Goal: Obtain resource: Download file/media

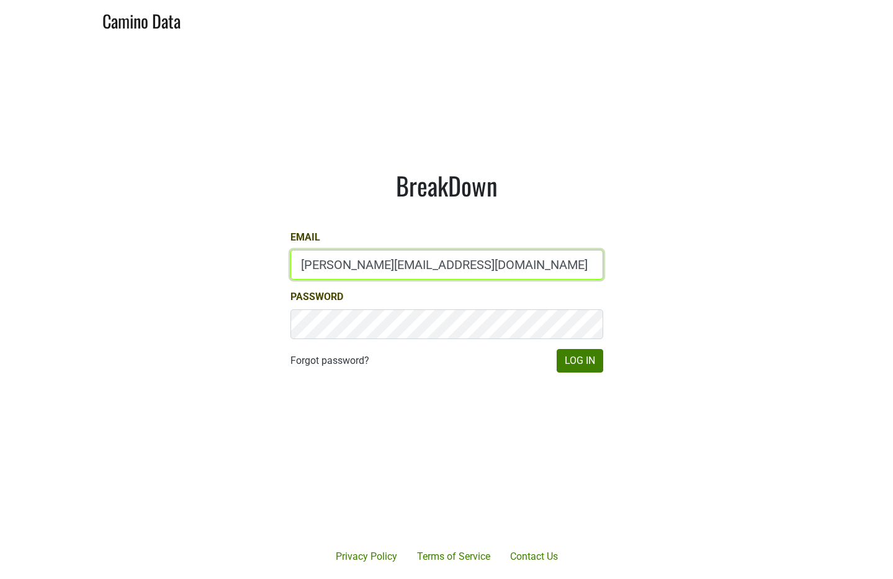
click at [388, 278] on input "anne@poewines.com" at bounding box center [446, 265] width 313 height 30
type input "sales@brickandmortarwines.com"
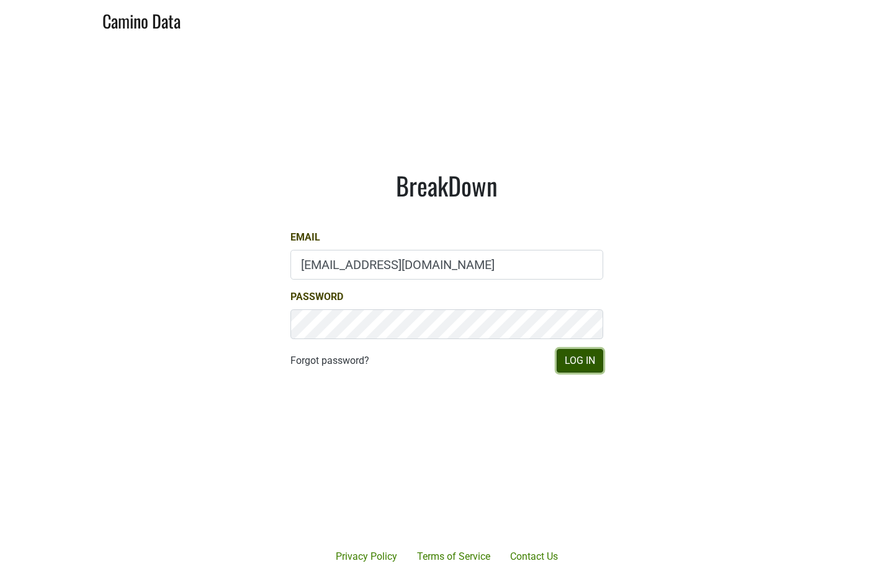
click at [582, 360] on button "Log In" at bounding box center [579, 361] width 47 height 24
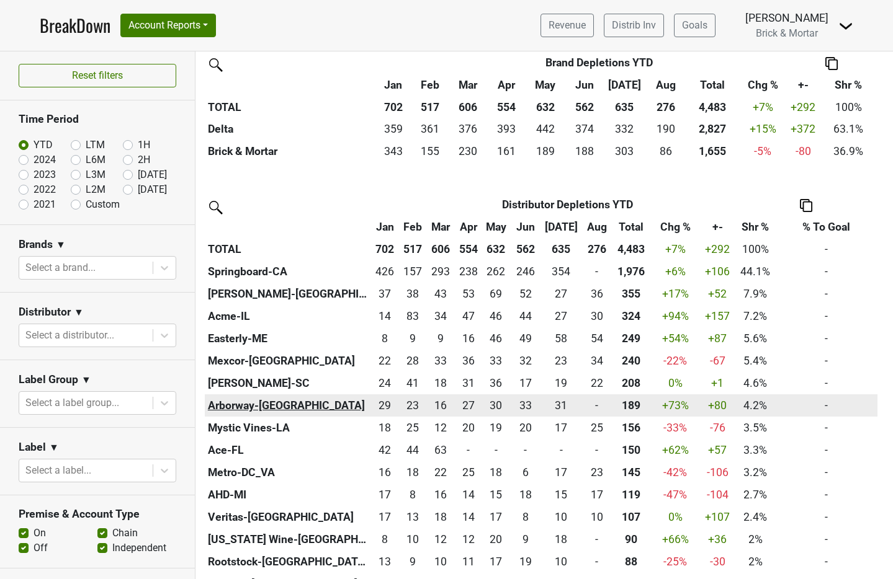
scroll to position [312, 0]
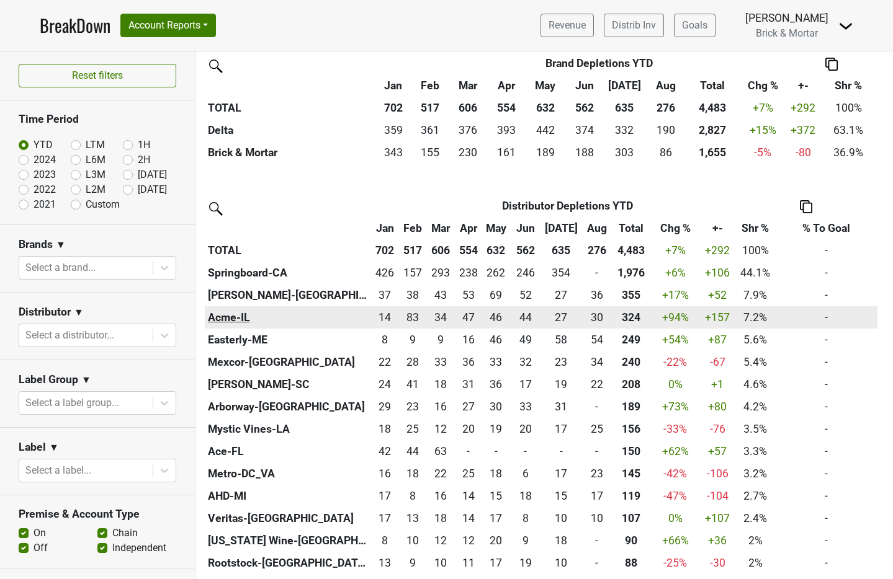
click at [241, 318] on th "Acme-IL" at bounding box center [287, 317] width 165 height 22
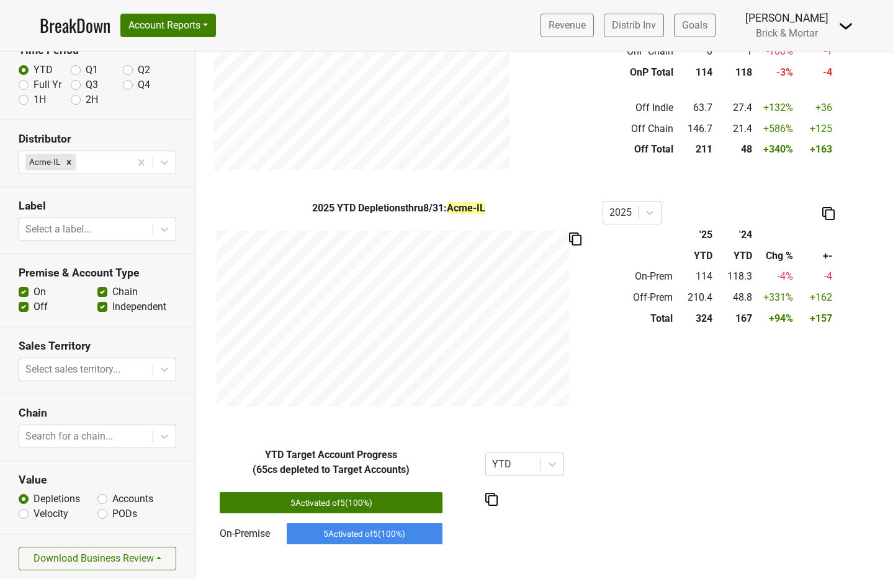
scroll to position [73, 0]
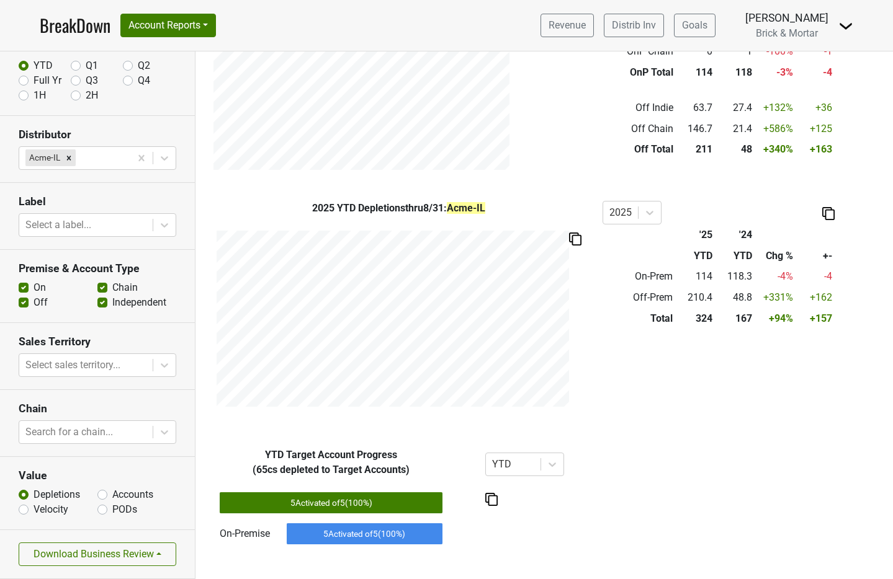
click at [131, 568] on section "Download Business Review" at bounding box center [97, 554] width 195 height 49
click at [136, 561] on button "Download Business Review" at bounding box center [98, 555] width 158 height 24
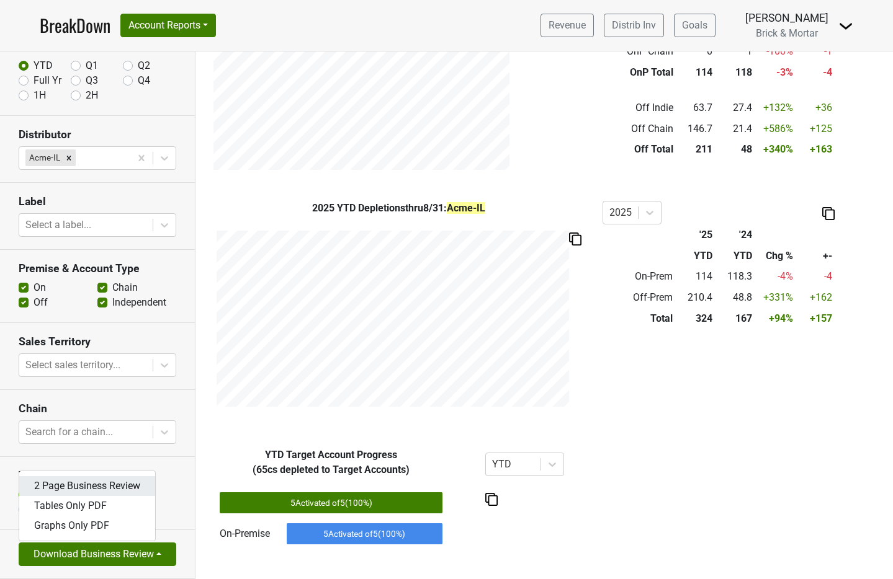
click at [120, 488] on link "2 Page Business Review" at bounding box center [87, 486] width 136 height 20
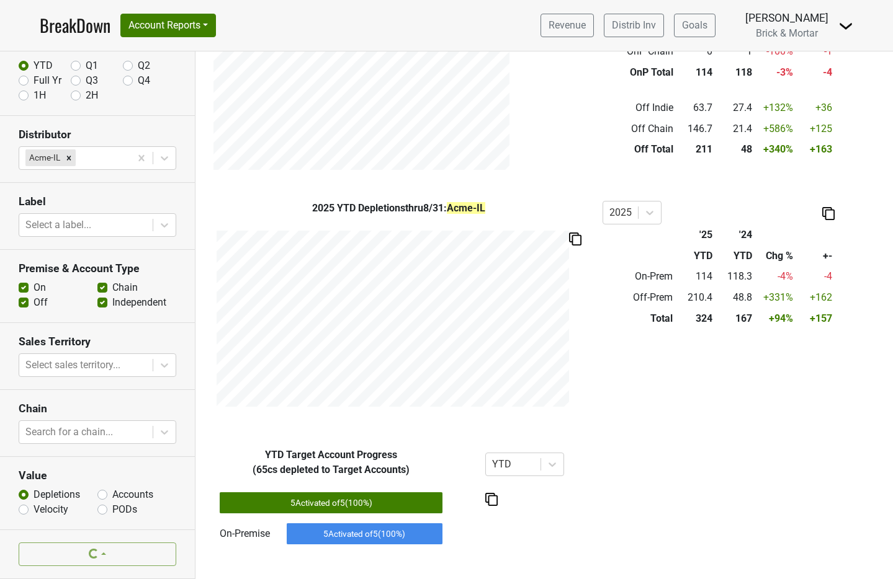
scroll to position [0, 0]
click at [254, 30] on nav "BreakDown Account Reports SuperRanker Map Award Progress Chain Compliance CRM N…" at bounding box center [446, 25] width 833 height 51
click at [207, 27] on button "Account Reports" at bounding box center [168, 26] width 96 height 24
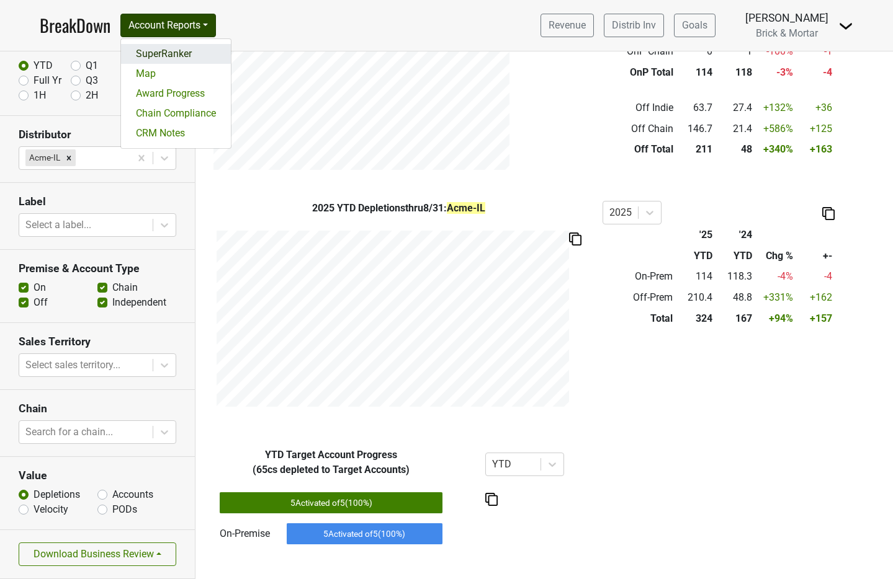
click at [192, 54] on link "SuperRanker" at bounding box center [176, 54] width 110 height 20
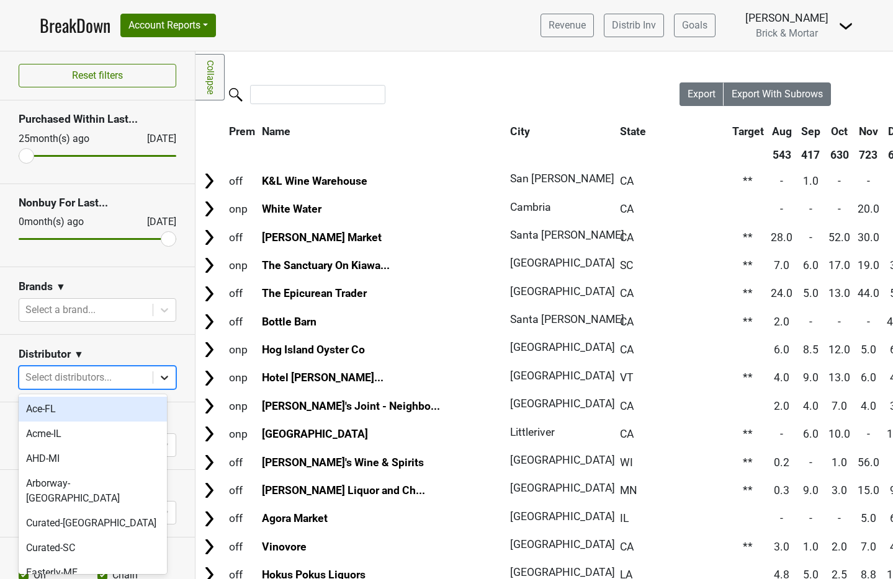
click at [161, 383] on div at bounding box center [164, 378] width 22 height 22
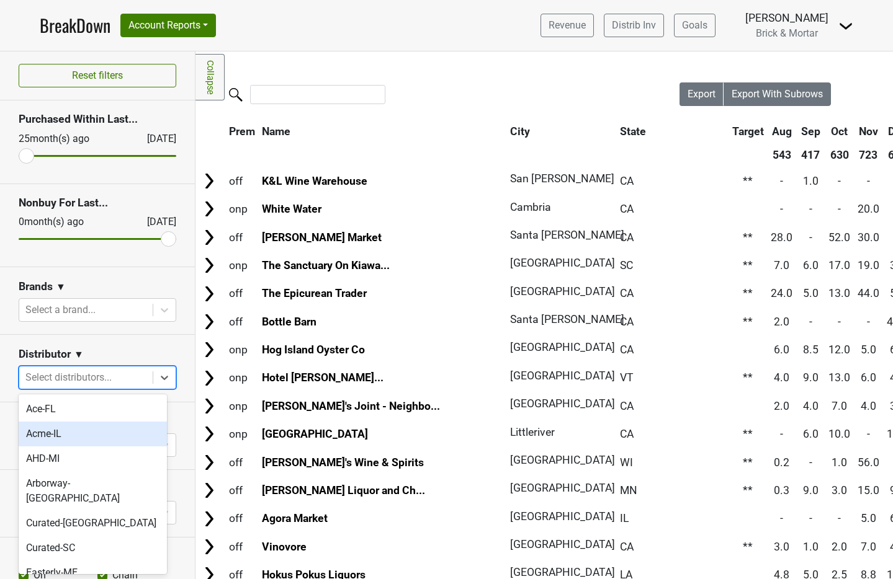
click at [130, 438] on div "Acme-IL" at bounding box center [93, 434] width 148 height 25
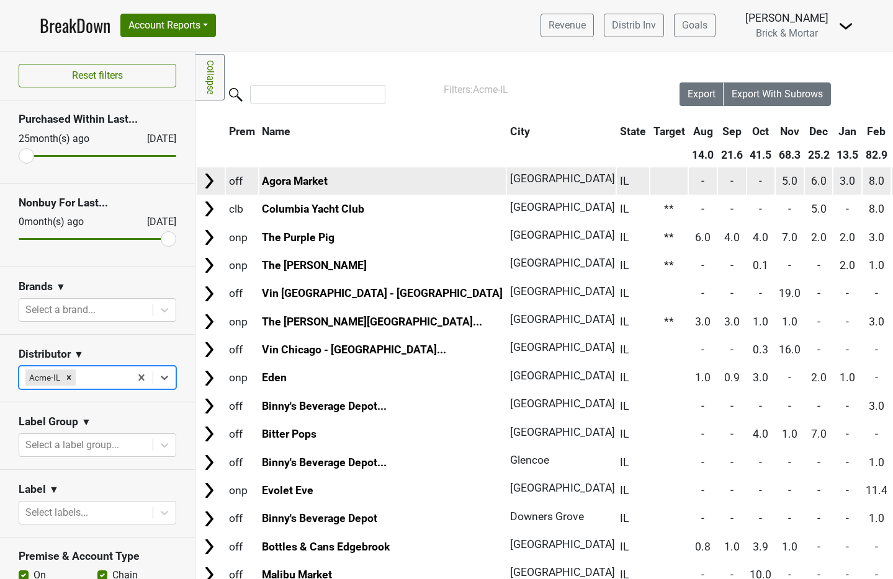
click at [650, 186] on td at bounding box center [669, 180] width 38 height 27
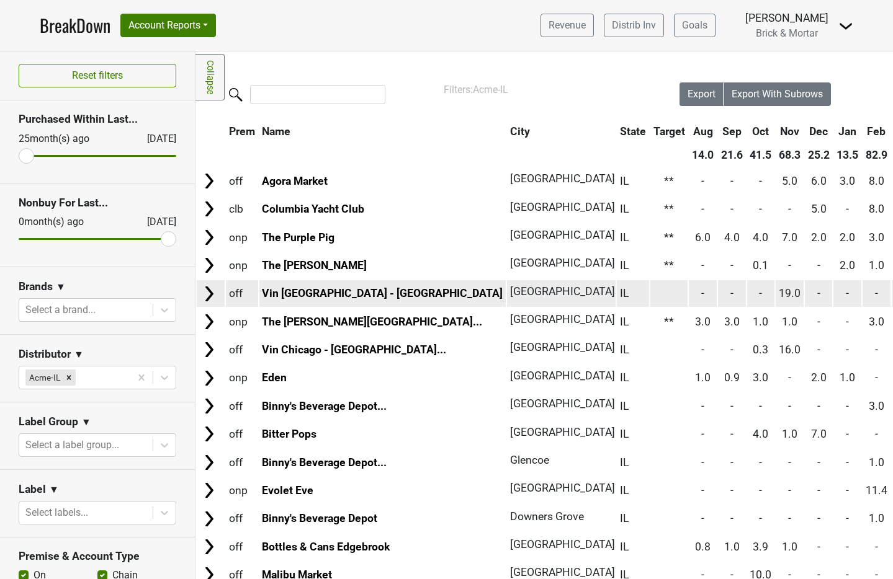
click at [650, 284] on td at bounding box center [669, 293] width 38 height 27
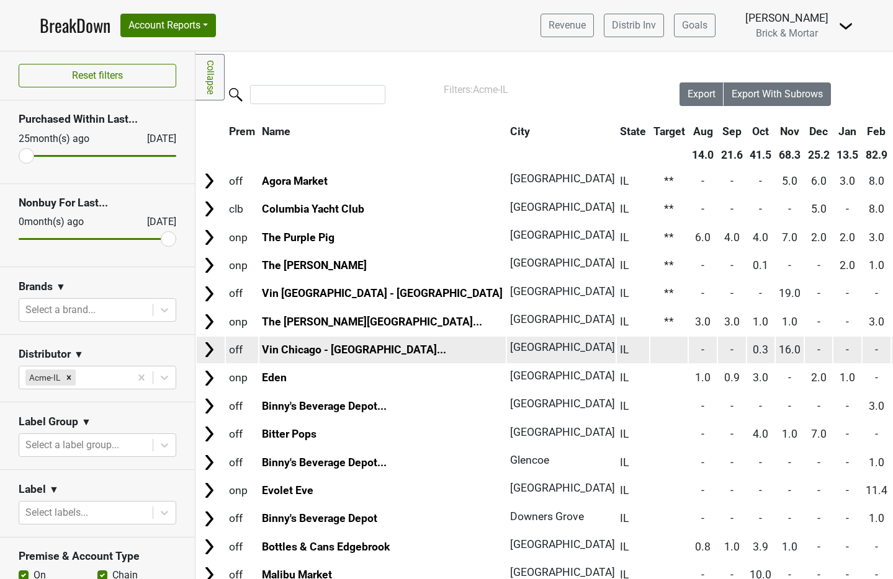
click at [650, 343] on td at bounding box center [669, 350] width 38 height 27
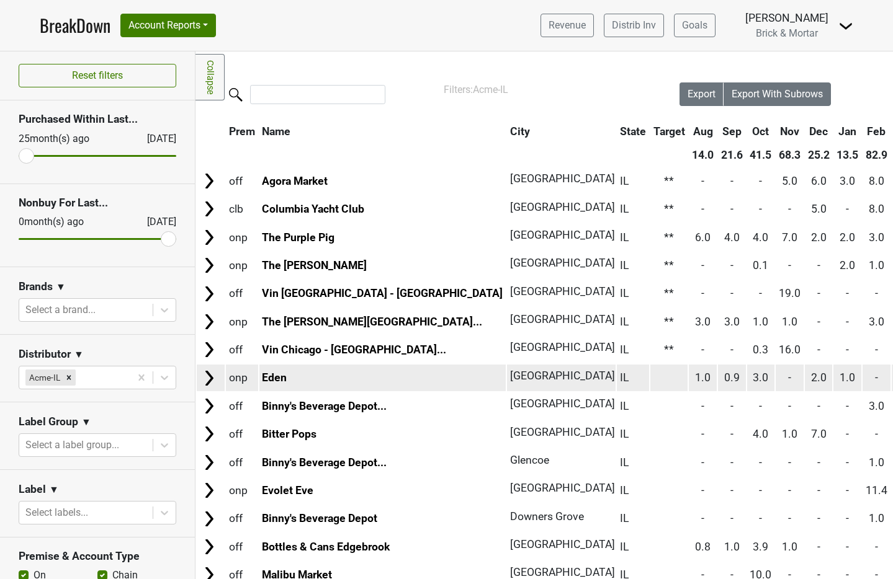
click at [650, 378] on td at bounding box center [669, 378] width 38 height 27
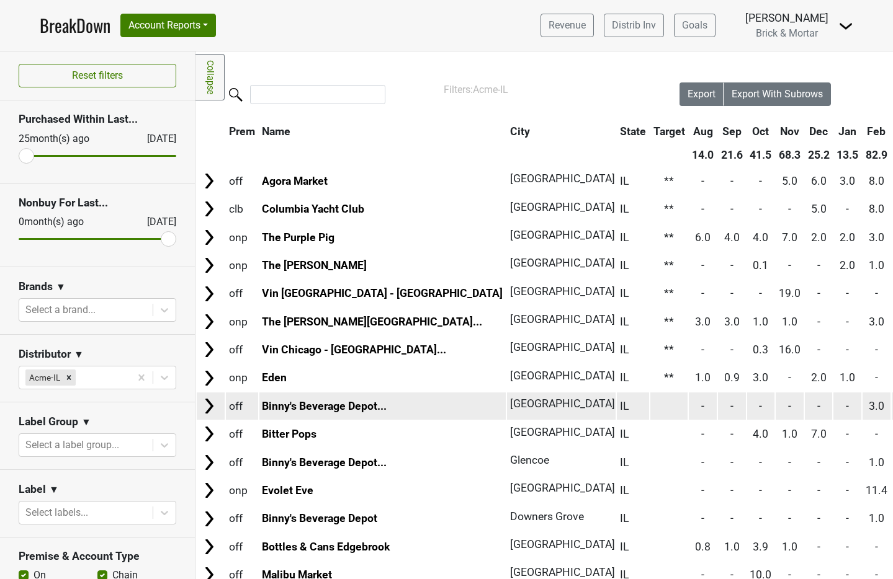
click at [650, 407] on td at bounding box center [669, 406] width 38 height 27
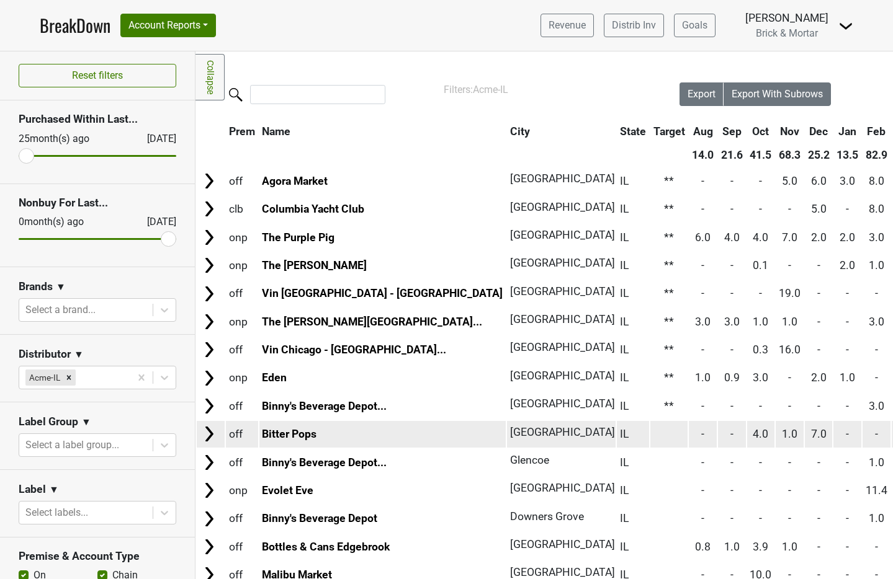
click at [650, 439] on td at bounding box center [669, 434] width 38 height 27
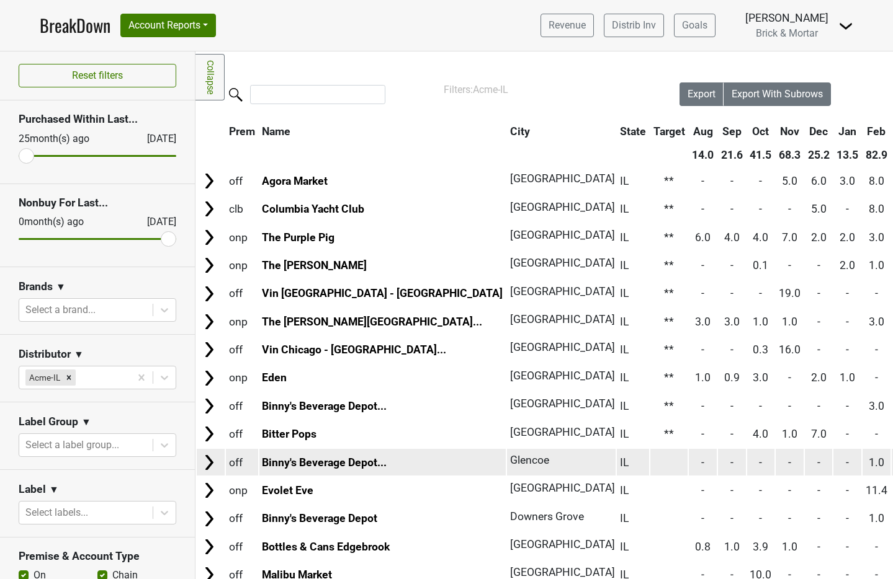
click at [650, 462] on td at bounding box center [669, 462] width 38 height 27
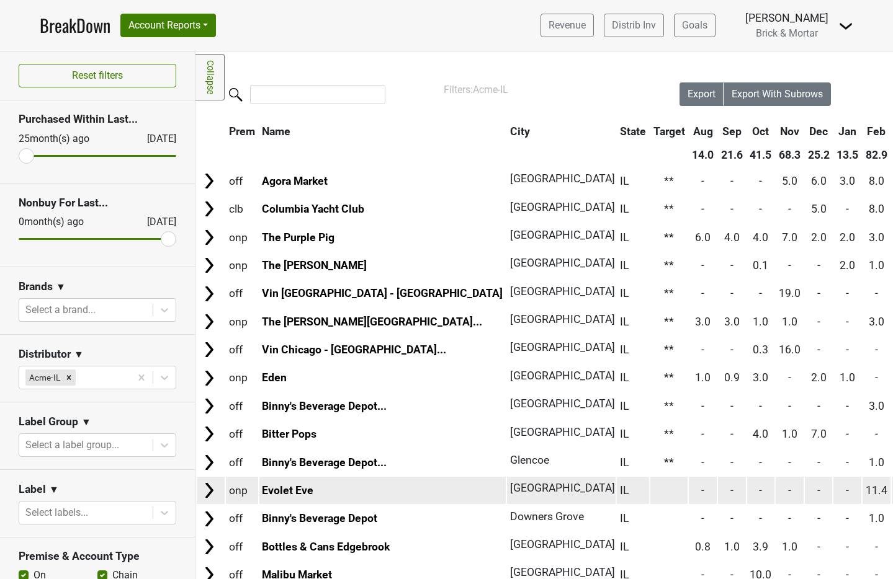
click at [650, 496] on td at bounding box center [669, 490] width 38 height 27
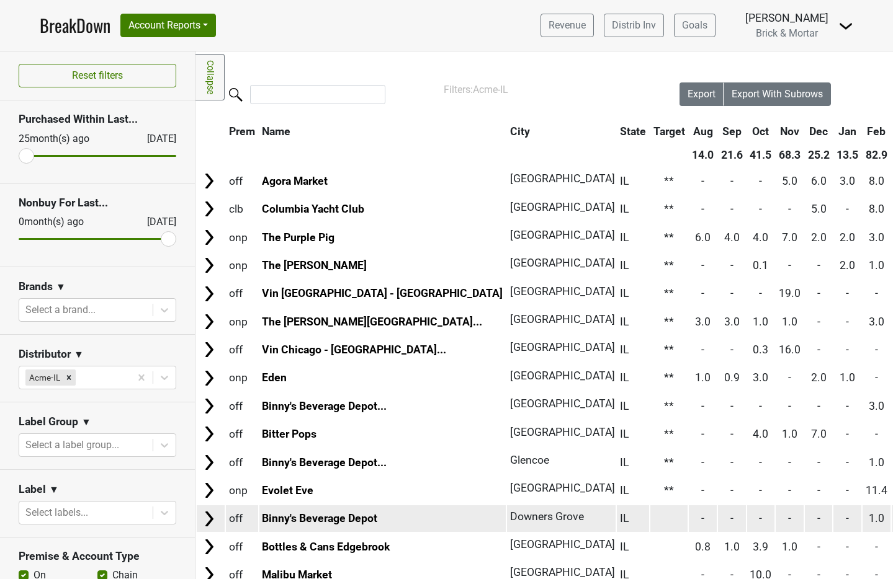
click at [650, 518] on td at bounding box center [669, 519] width 38 height 27
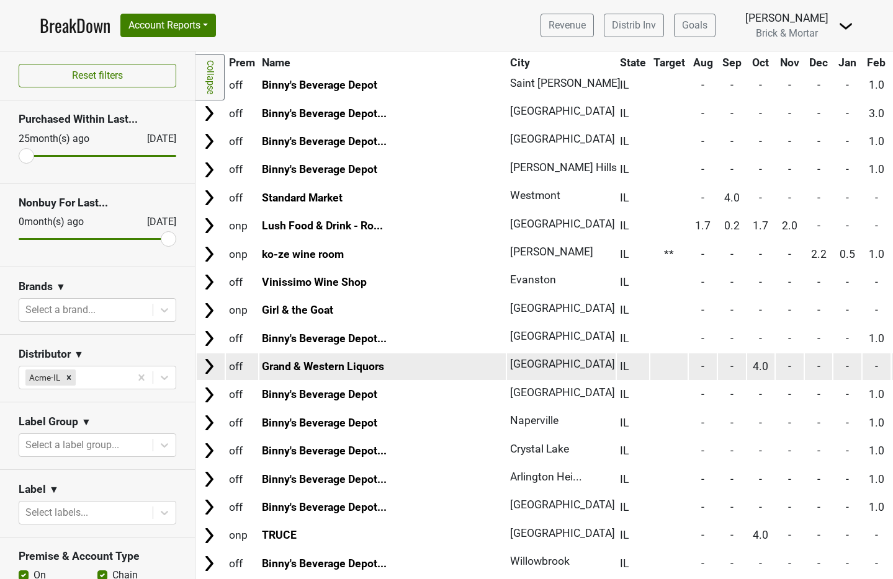
scroll to position [439, 0]
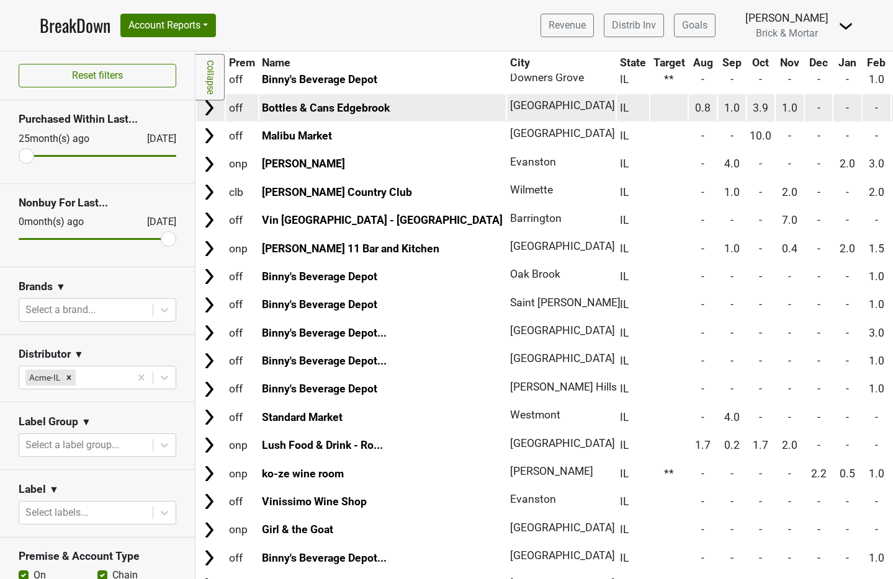
click at [650, 107] on td at bounding box center [669, 107] width 38 height 27
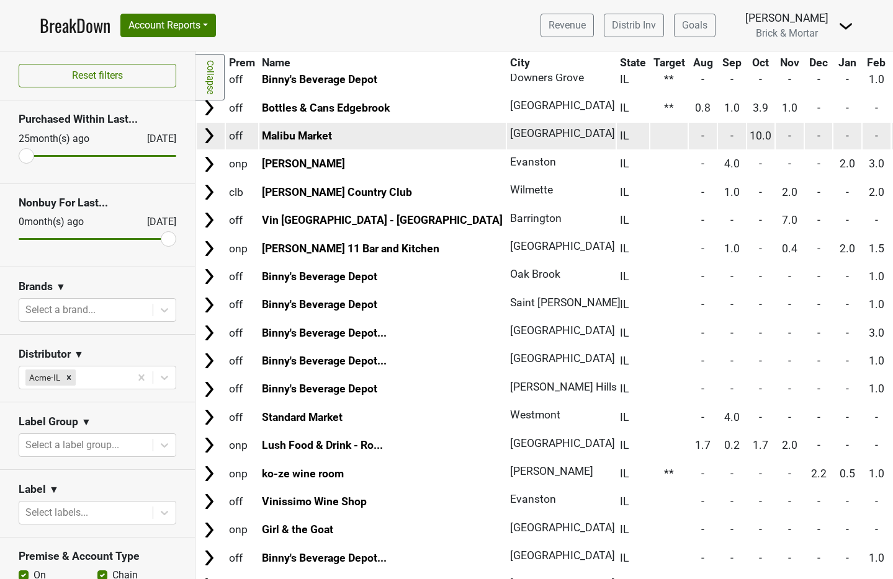
click at [650, 135] on td at bounding box center [669, 136] width 38 height 27
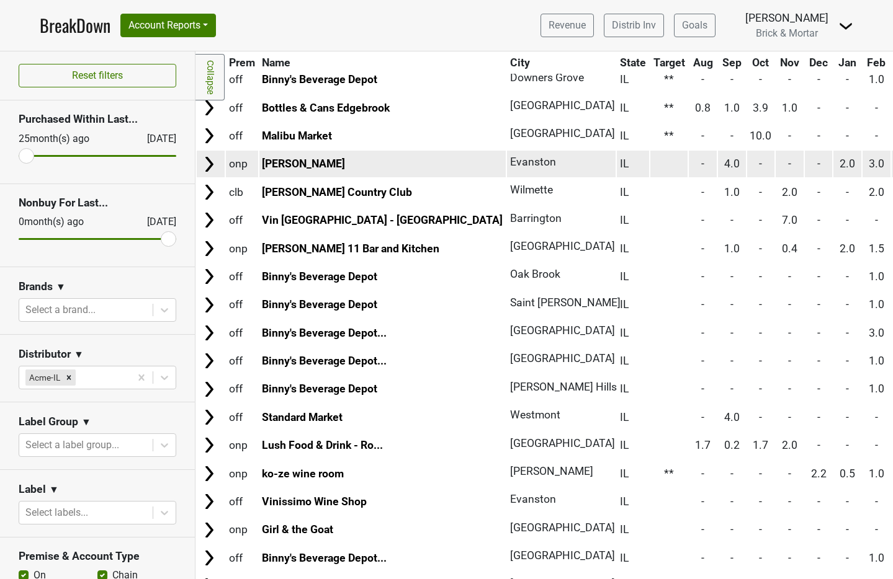
click at [650, 160] on td at bounding box center [669, 164] width 38 height 27
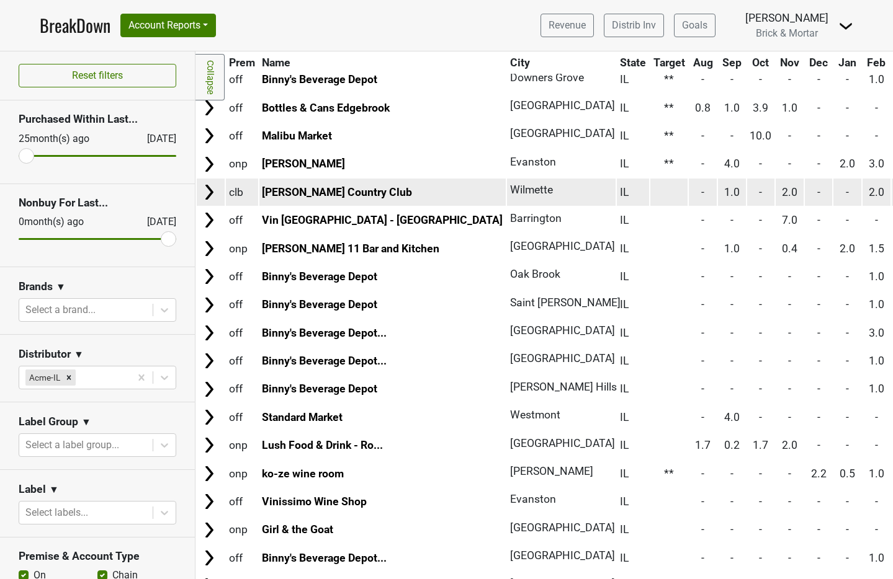
click at [650, 190] on td at bounding box center [669, 192] width 38 height 27
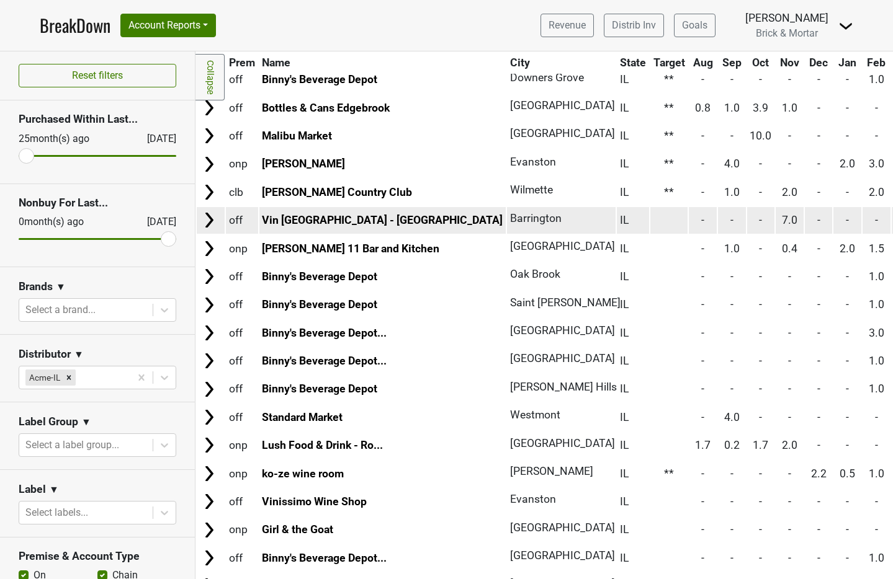
click at [650, 221] on td at bounding box center [669, 220] width 38 height 27
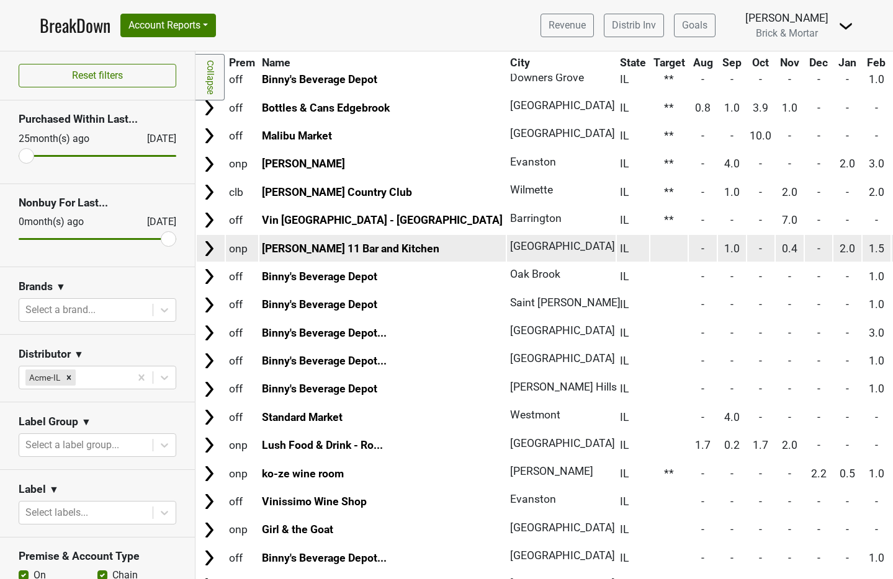
click at [650, 246] on td at bounding box center [669, 248] width 38 height 27
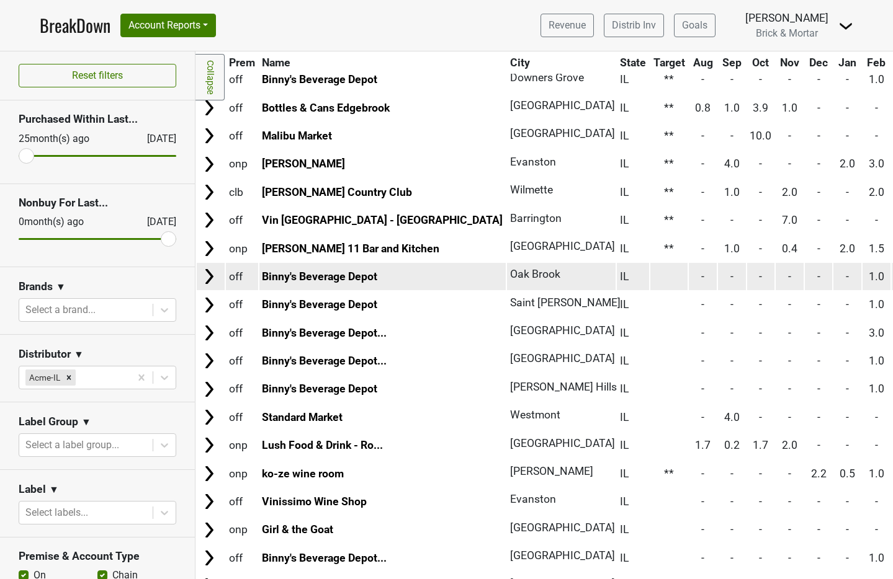
click at [650, 273] on td at bounding box center [669, 276] width 38 height 27
click at [209, 279] on img at bounding box center [209, 276] width 19 height 19
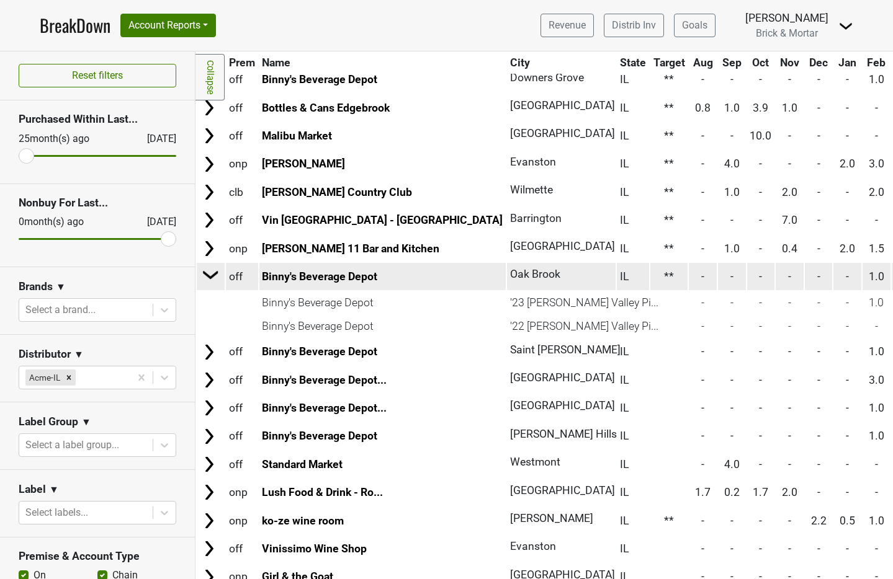
click at [215, 274] on img at bounding box center [211, 274] width 19 height 19
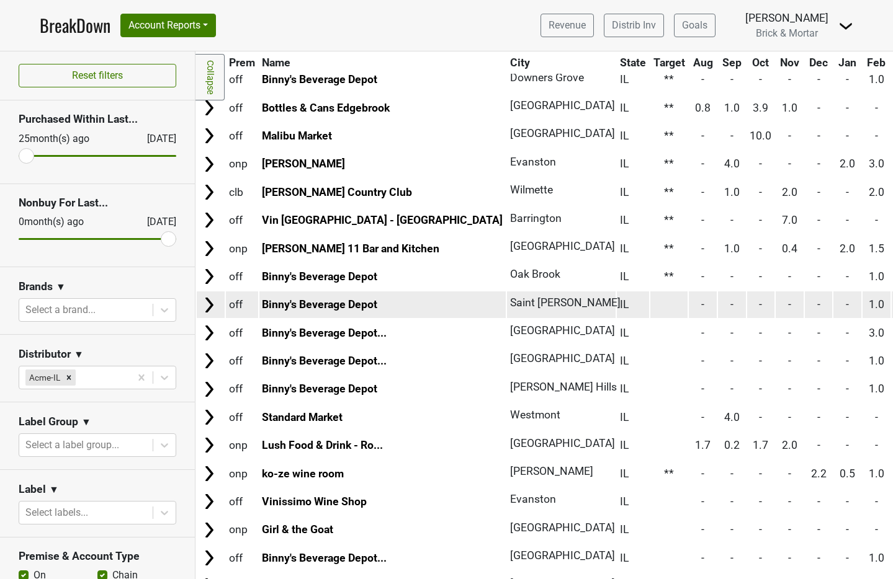
click at [650, 302] on td at bounding box center [669, 305] width 38 height 27
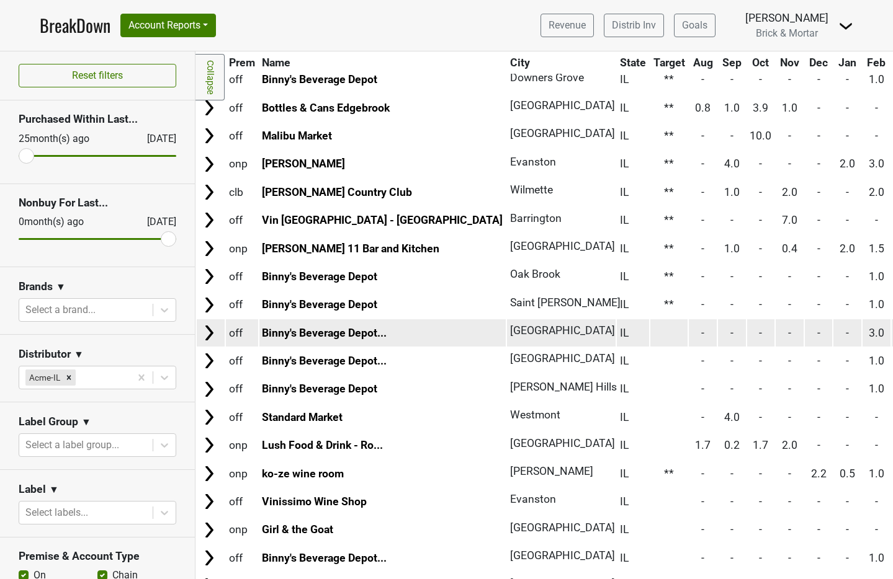
click at [650, 332] on td at bounding box center [669, 332] width 38 height 27
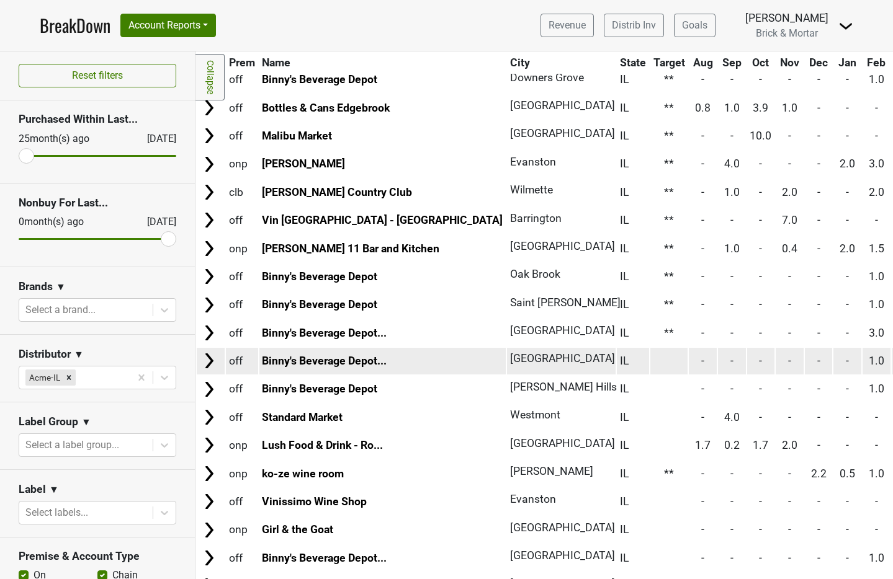
click at [650, 359] on td at bounding box center [669, 361] width 38 height 27
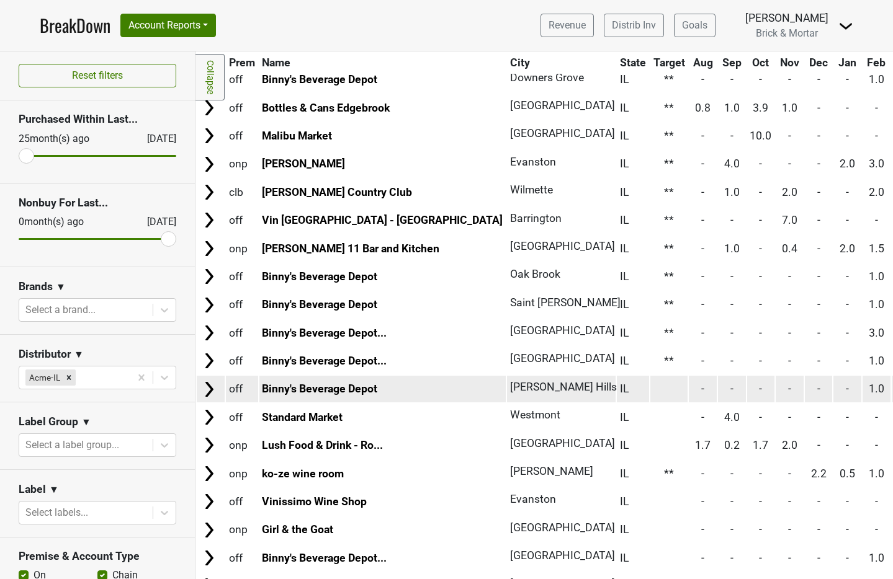
click at [650, 383] on td at bounding box center [669, 389] width 38 height 27
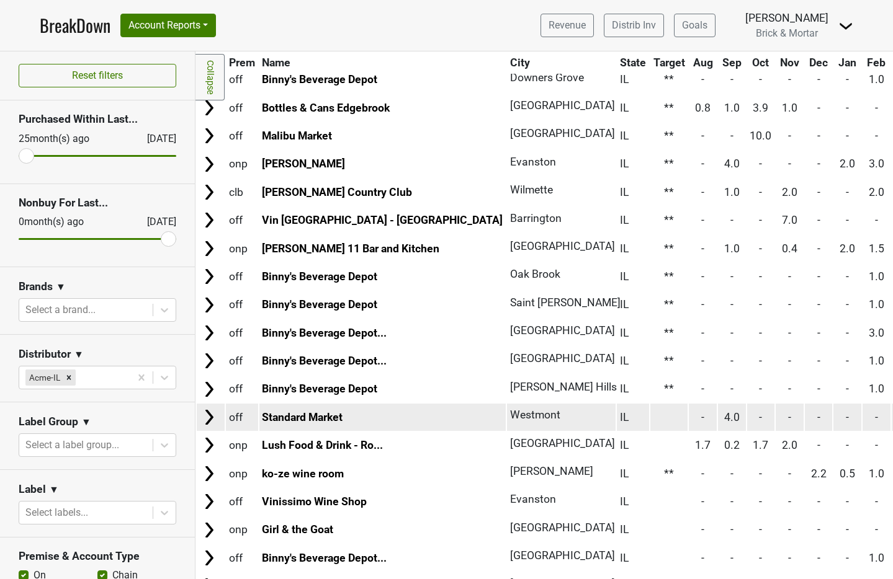
click at [650, 412] on td at bounding box center [669, 417] width 38 height 27
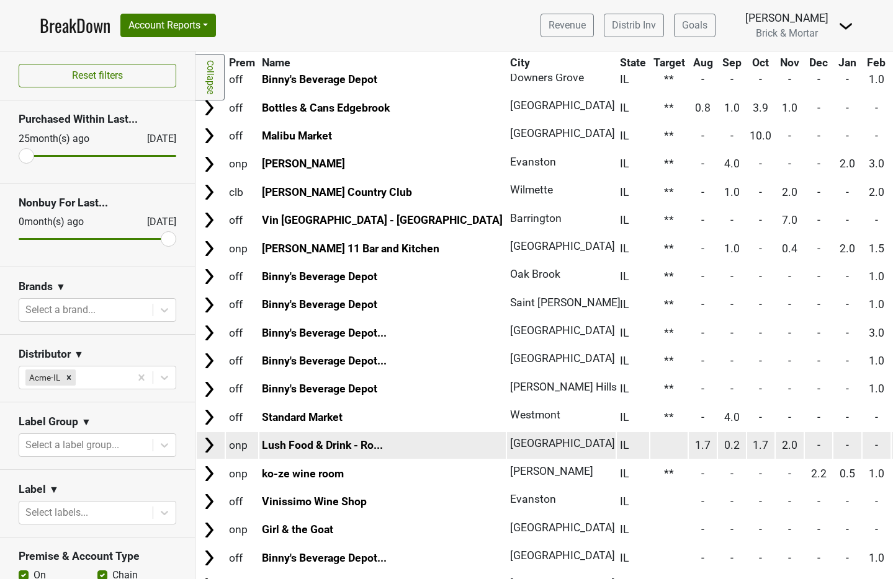
click at [650, 441] on td at bounding box center [669, 445] width 38 height 27
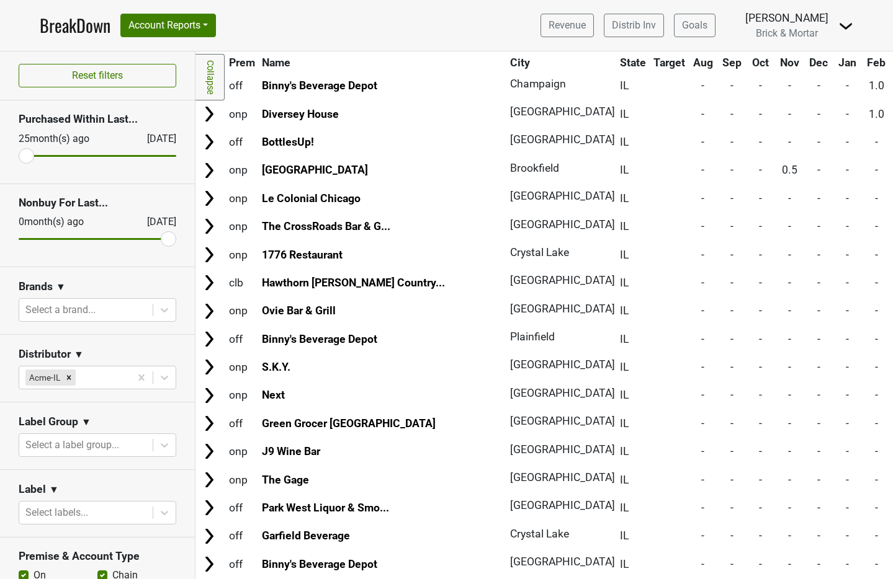
scroll to position [2789, 0]
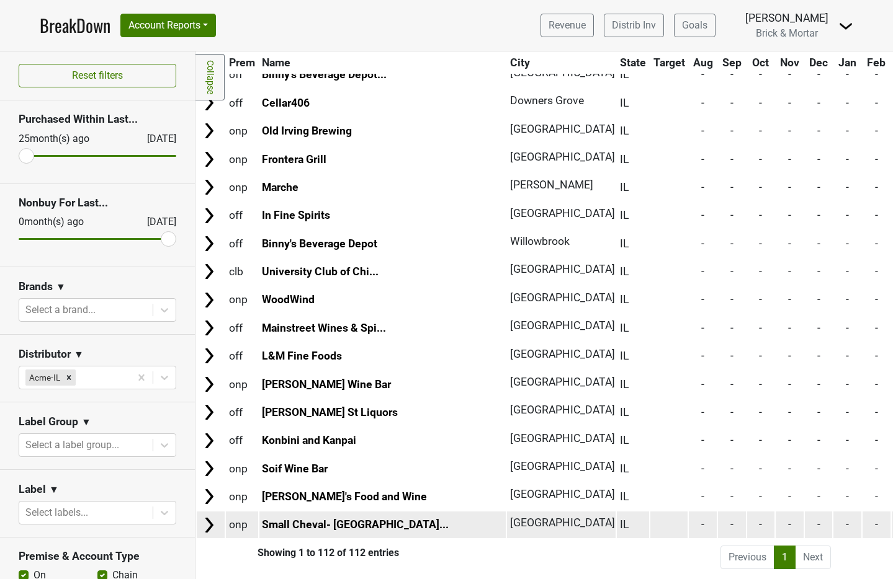
click at [650, 516] on td at bounding box center [669, 525] width 38 height 27
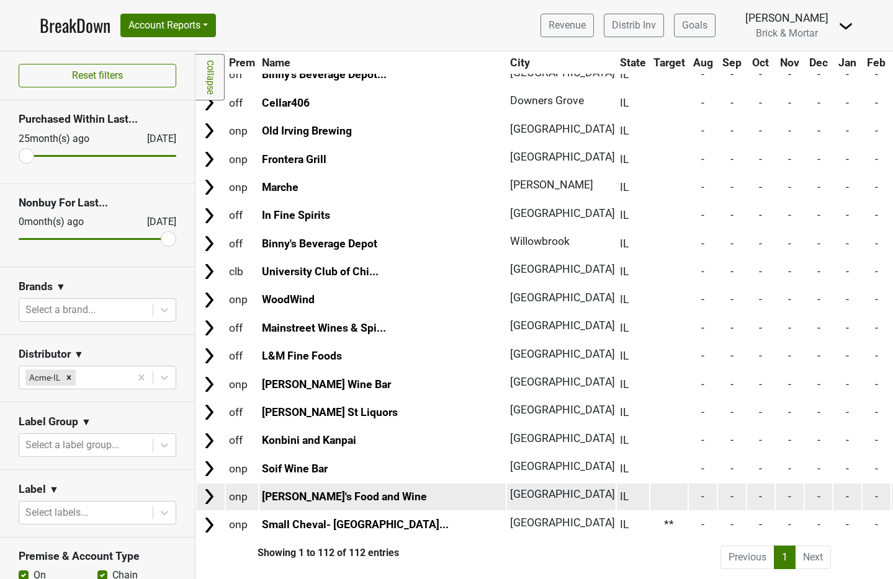
click at [650, 484] on td at bounding box center [669, 497] width 38 height 27
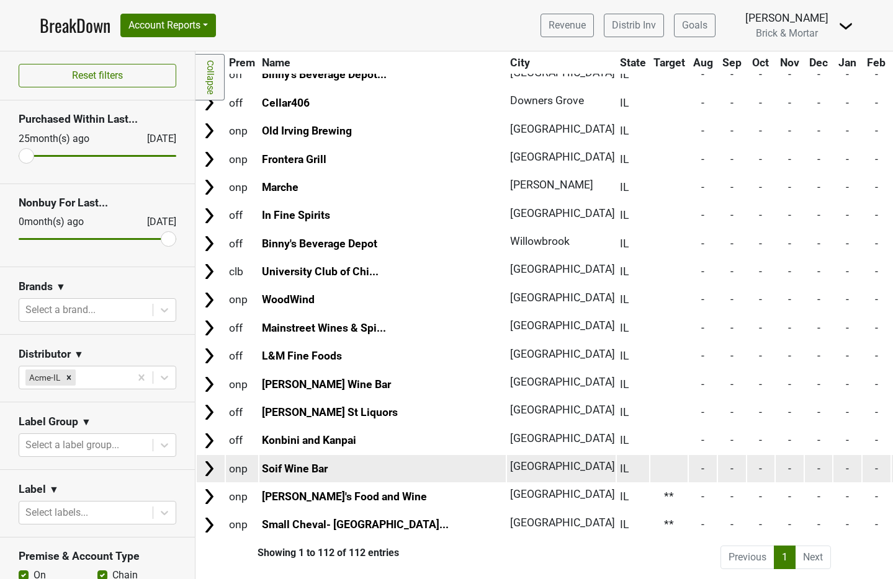
click at [650, 463] on td at bounding box center [669, 468] width 38 height 27
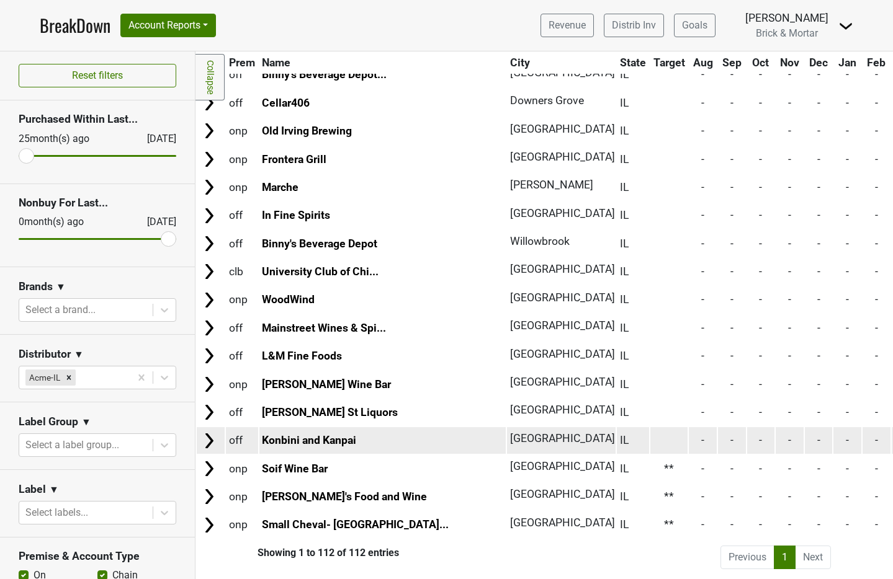
click at [650, 427] on td at bounding box center [669, 440] width 38 height 27
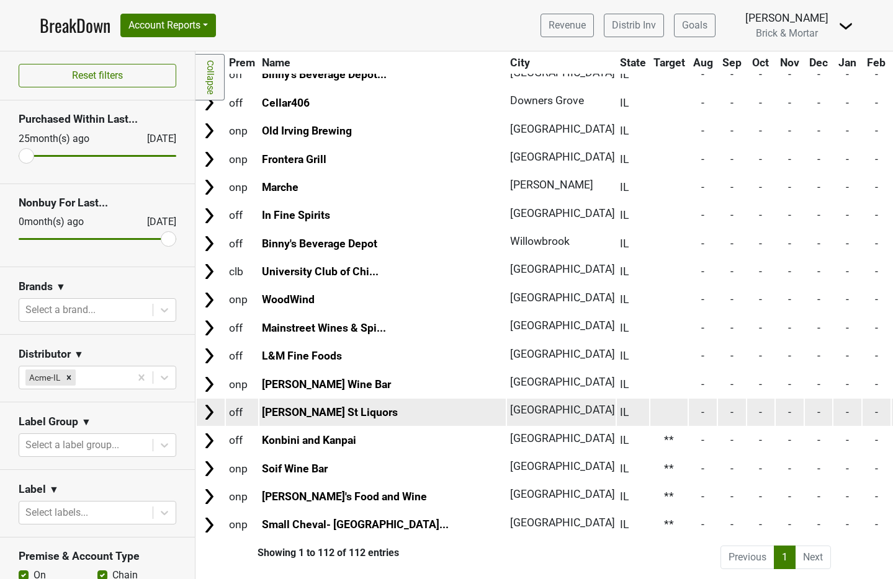
click at [650, 405] on td at bounding box center [669, 412] width 38 height 27
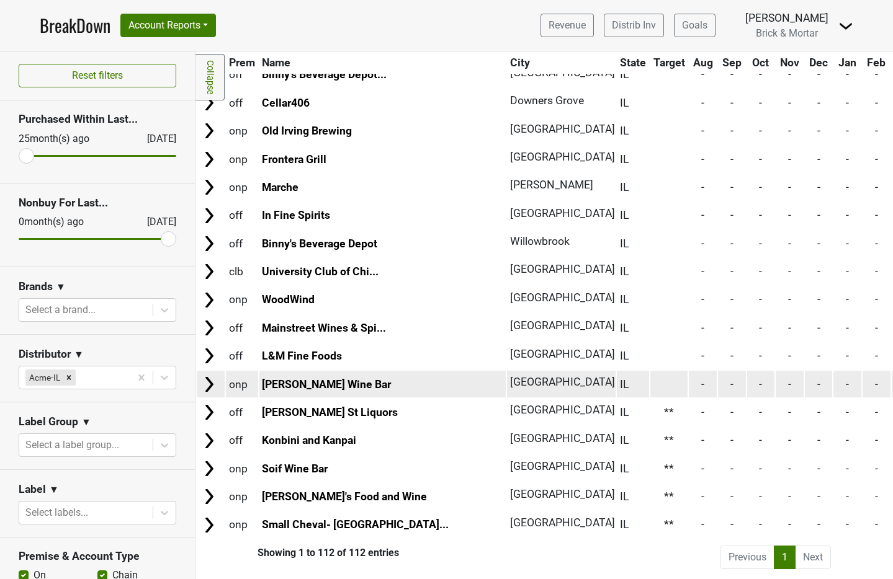
click at [650, 371] on td at bounding box center [669, 384] width 38 height 27
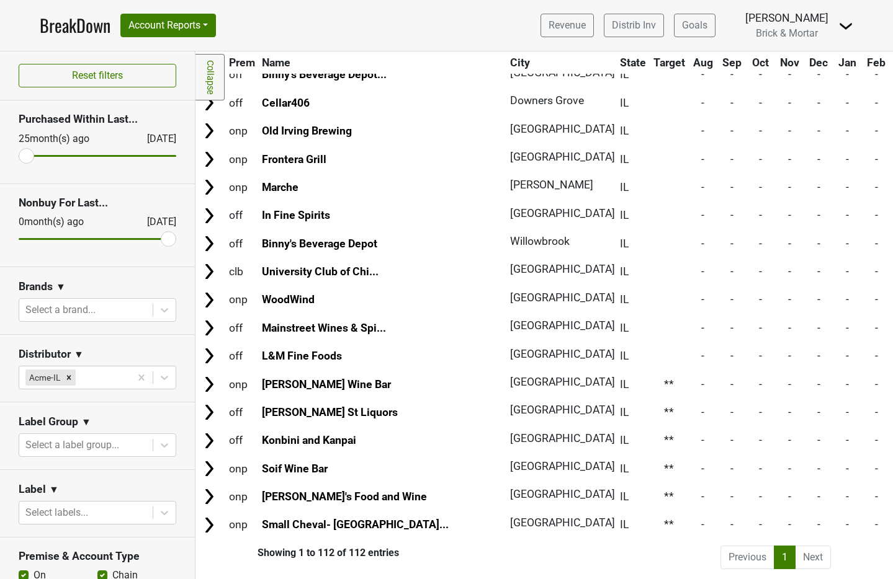
click at [650, 347] on td at bounding box center [669, 356] width 38 height 27
click at [650, 323] on td at bounding box center [669, 327] width 38 height 27
click at [650, 287] on td at bounding box center [669, 300] width 38 height 27
click at [650, 259] on td at bounding box center [669, 272] width 38 height 27
click at [650, 235] on td at bounding box center [669, 243] width 38 height 27
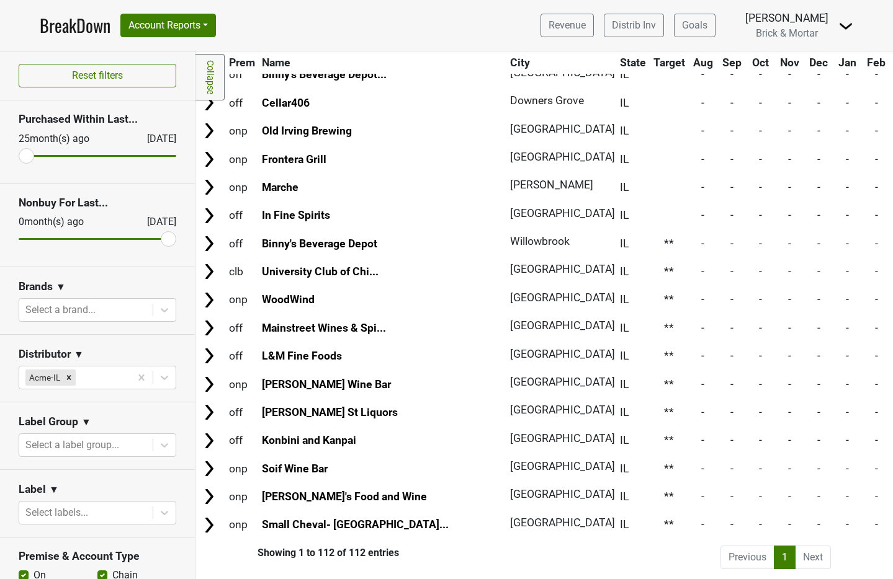
click at [650, 208] on td at bounding box center [669, 215] width 38 height 27
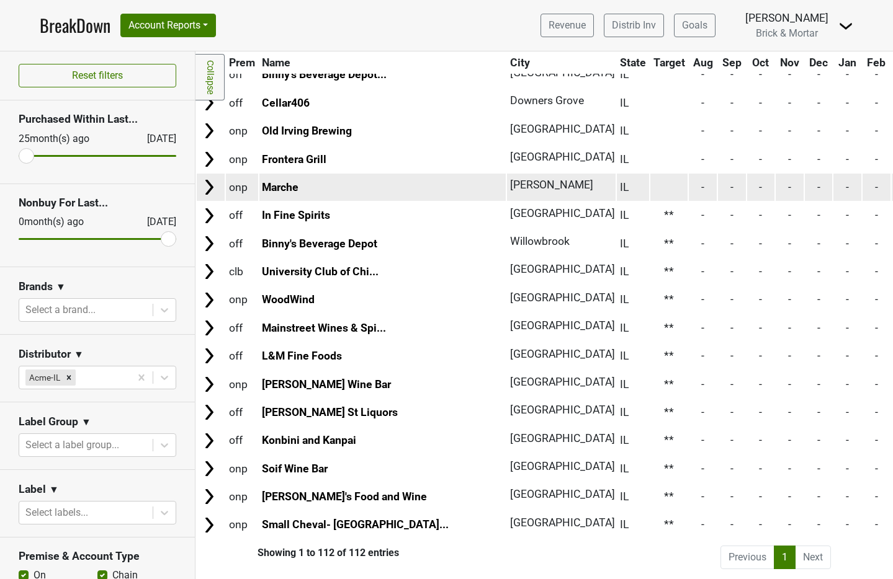
click at [650, 183] on td at bounding box center [669, 187] width 38 height 27
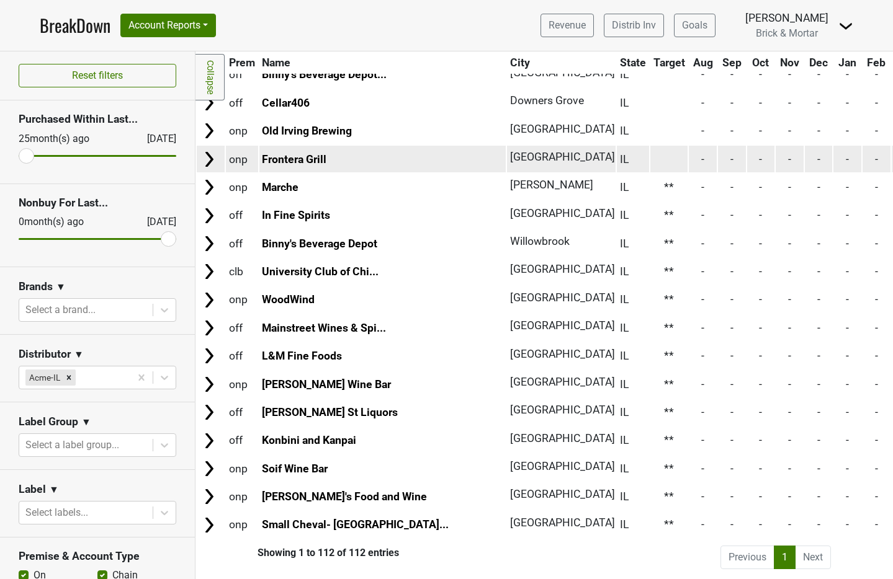
click at [650, 150] on td at bounding box center [669, 159] width 38 height 27
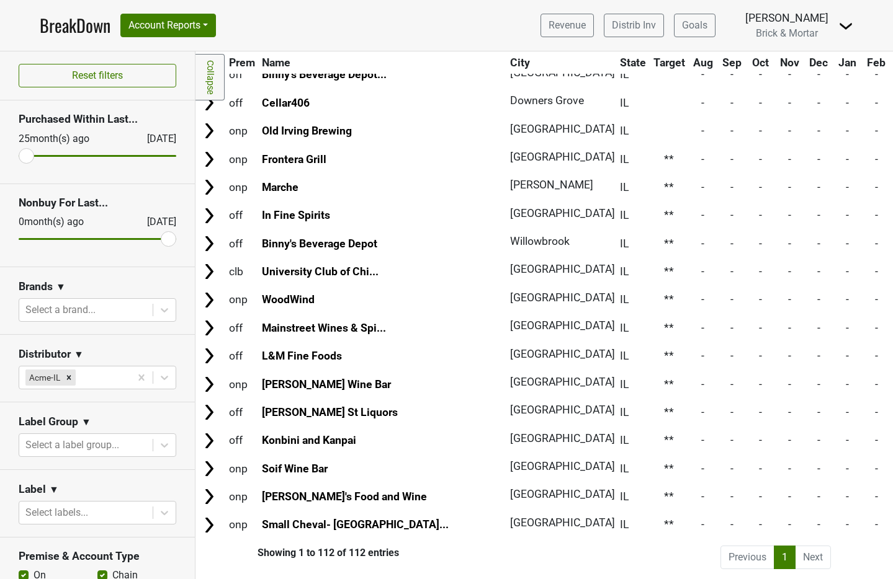
click at [650, 131] on td at bounding box center [669, 131] width 38 height 27
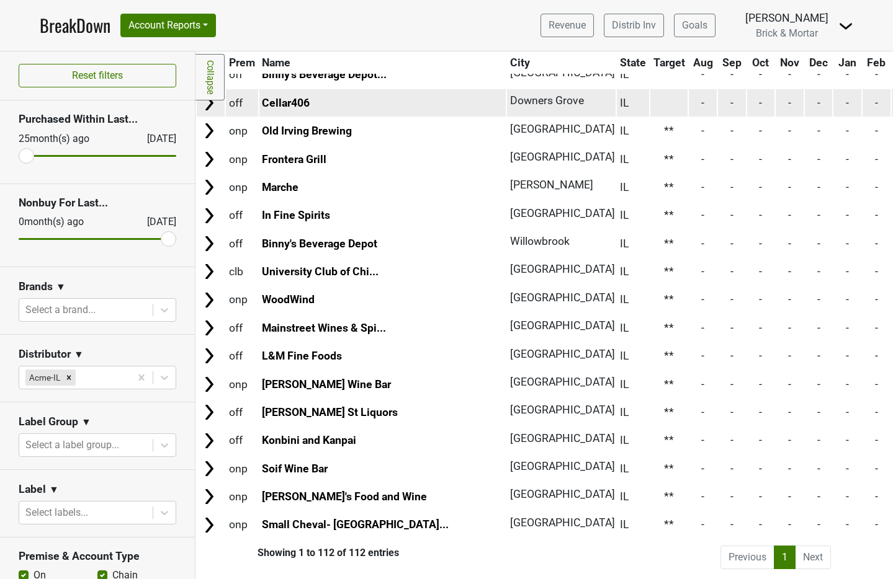
click at [650, 99] on td at bounding box center [669, 102] width 38 height 27
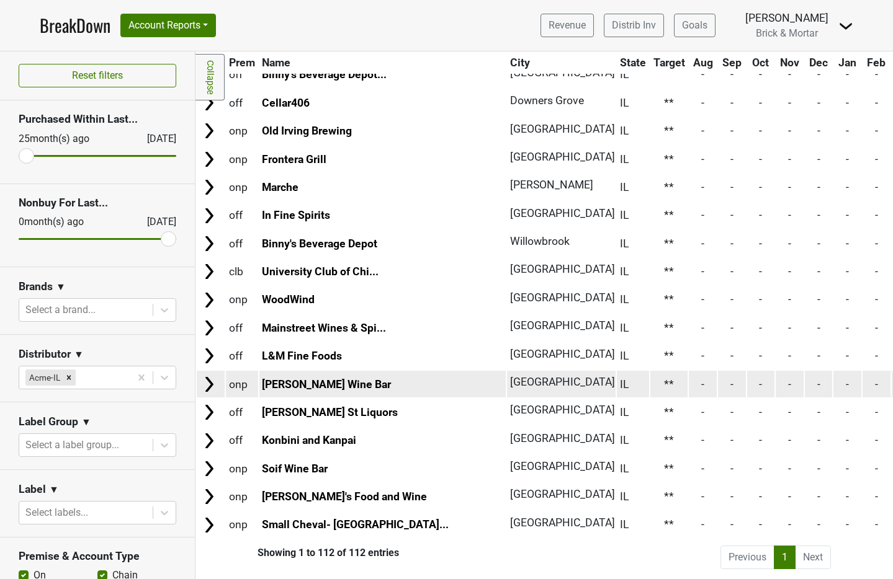
scroll to position [2570, 0]
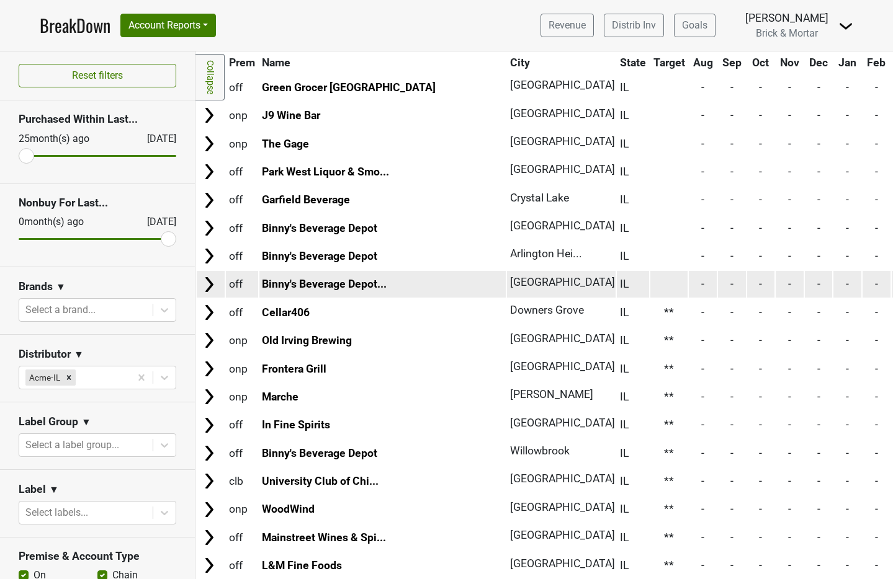
click at [650, 285] on td at bounding box center [669, 284] width 38 height 27
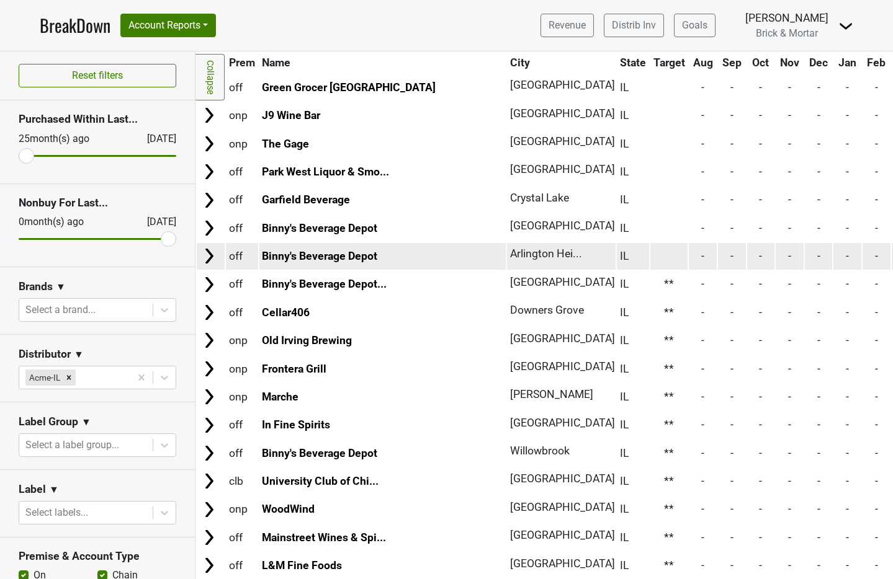
click at [650, 262] on td at bounding box center [669, 256] width 38 height 27
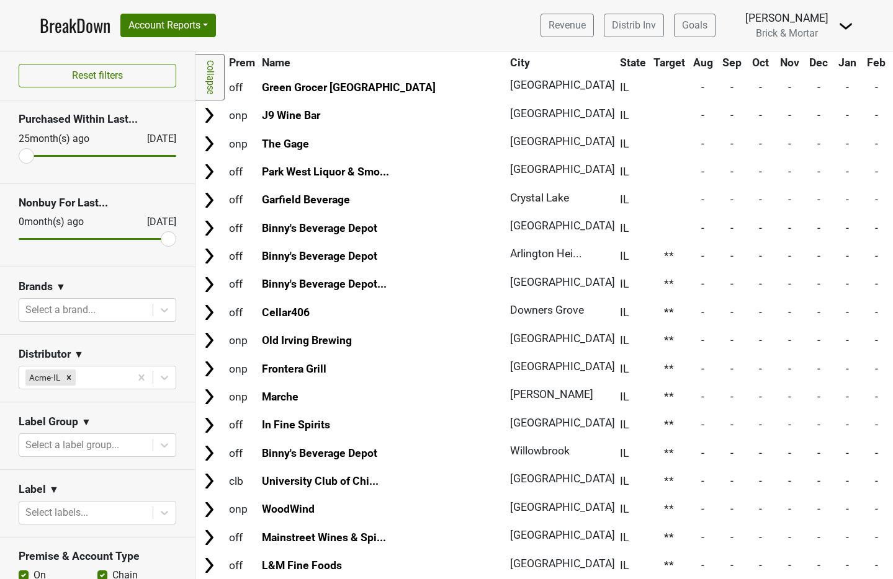
click at [650, 221] on td at bounding box center [669, 228] width 38 height 27
click at [650, 202] on td at bounding box center [669, 200] width 38 height 27
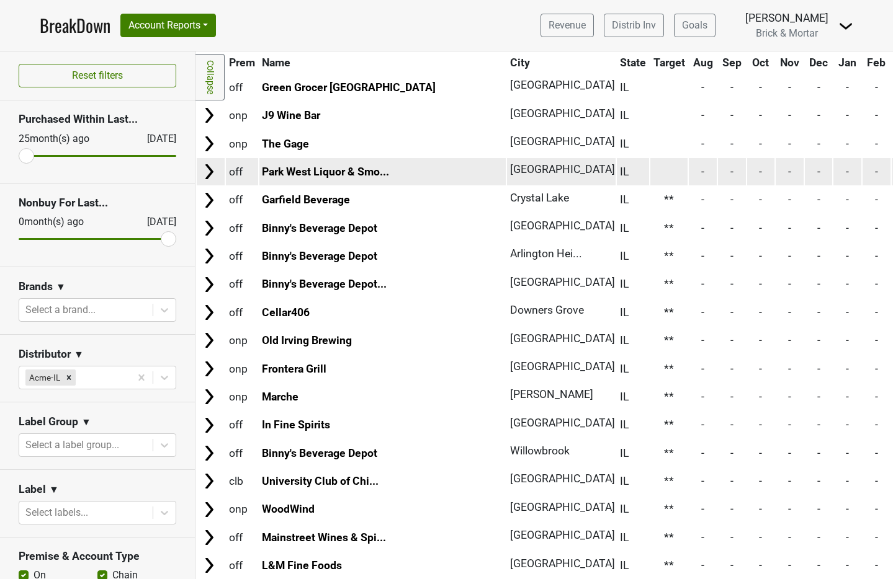
click at [650, 177] on td at bounding box center [669, 171] width 38 height 27
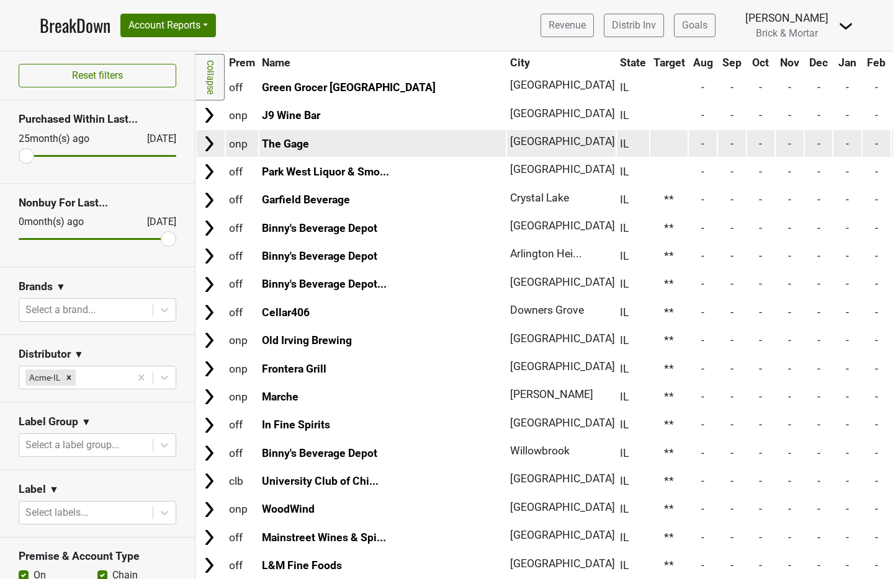
click at [650, 141] on td at bounding box center [669, 143] width 38 height 27
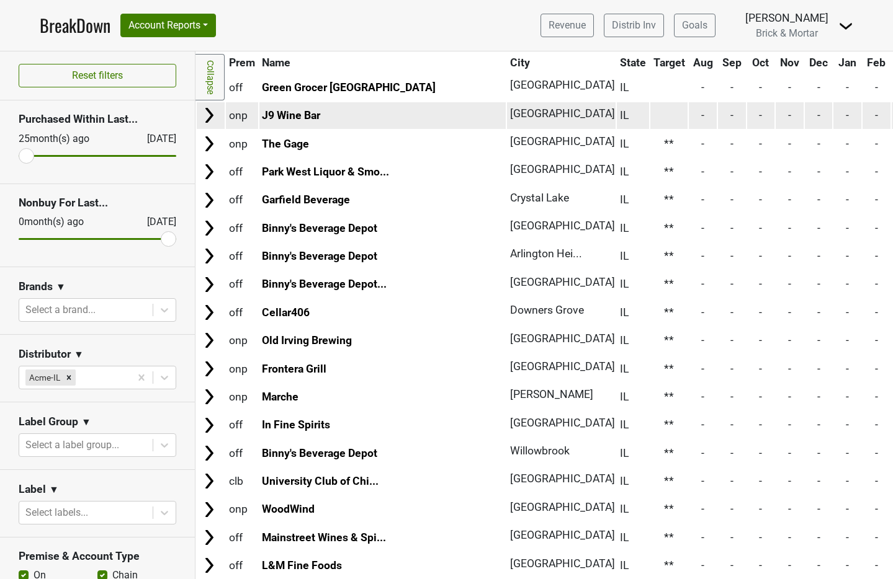
click at [650, 124] on td at bounding box center [669, 115] width 38 height 27
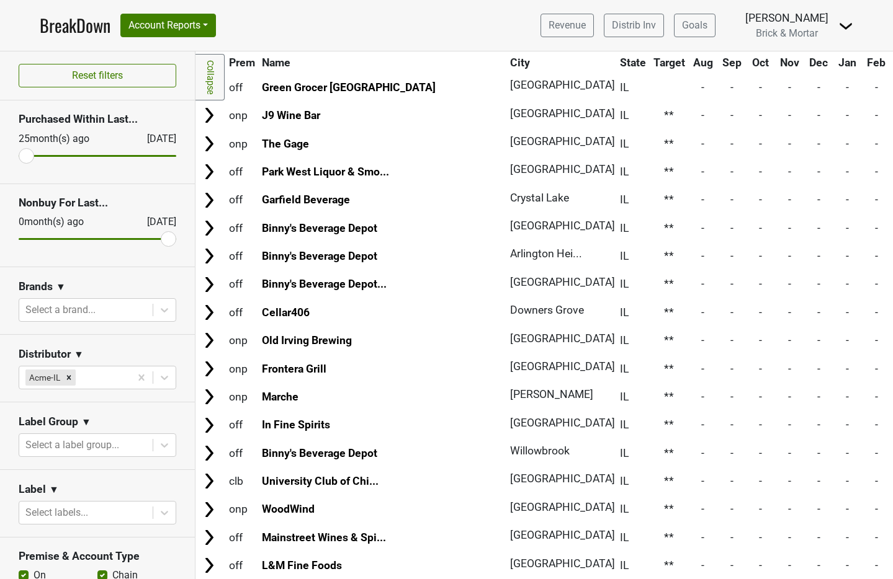
click at [650, 94] on td at bounding box center [669, 87] width 38 height 27
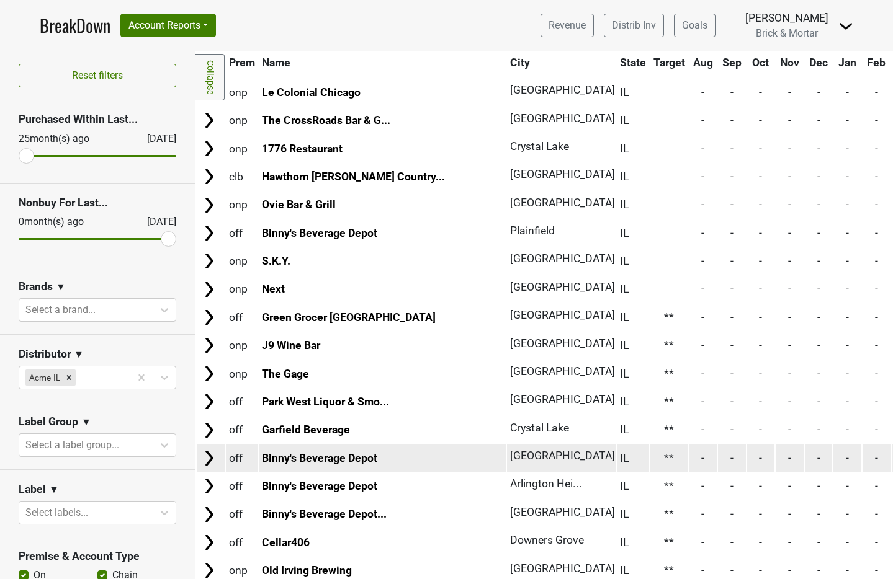
scroll to position [2338, 0]
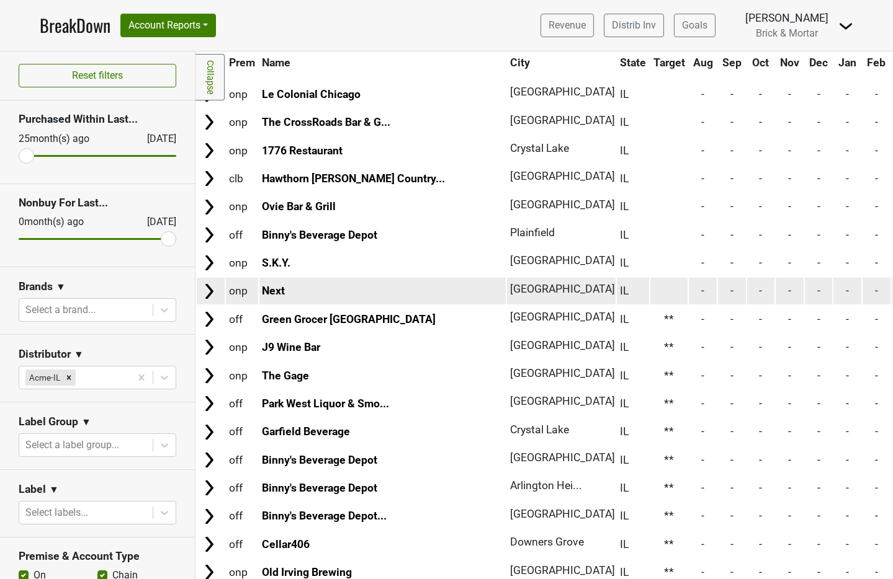
click at [650, 291] on td at bounding box center [669, 291] width 38 height 27
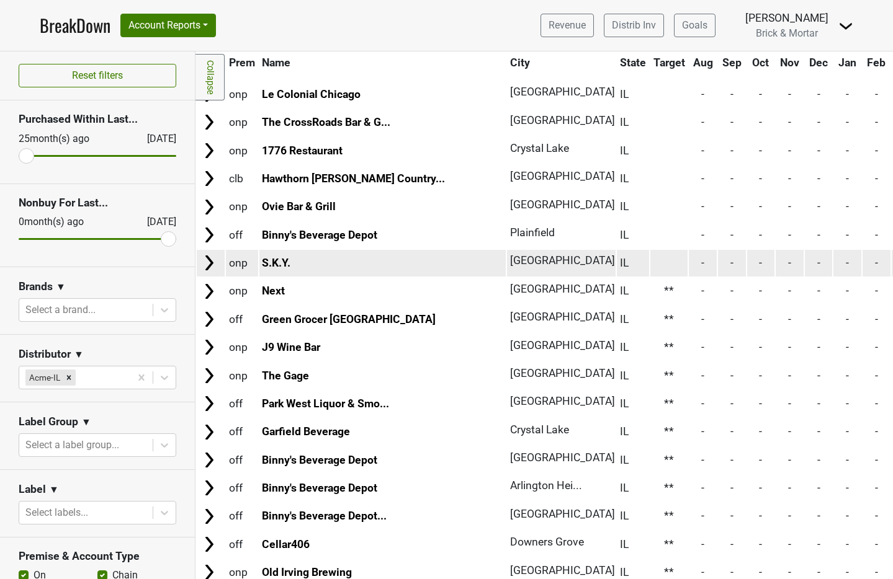
click at [650, 264] on td at bounding box center [669, 263] width 38 height 27
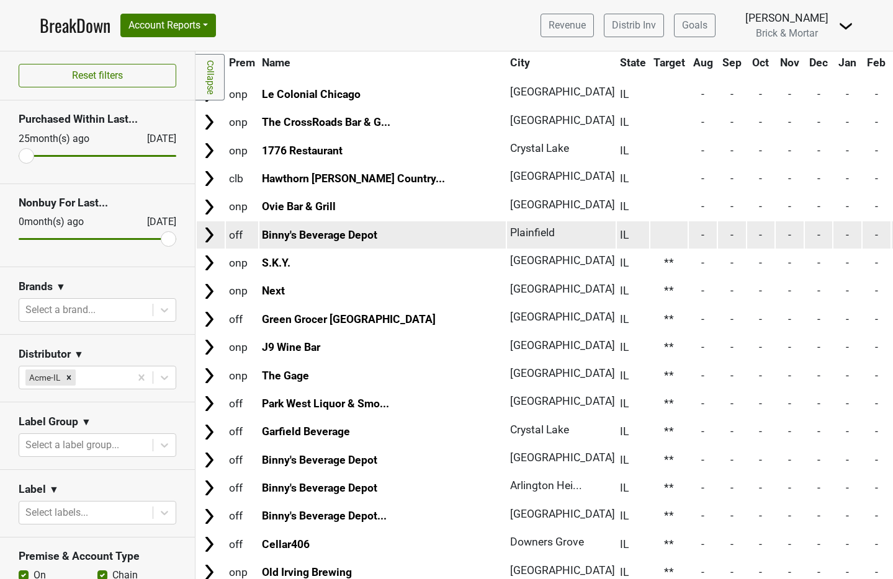
click at [650, 231] on td at bounding box center [669, 234] width 38 height 27
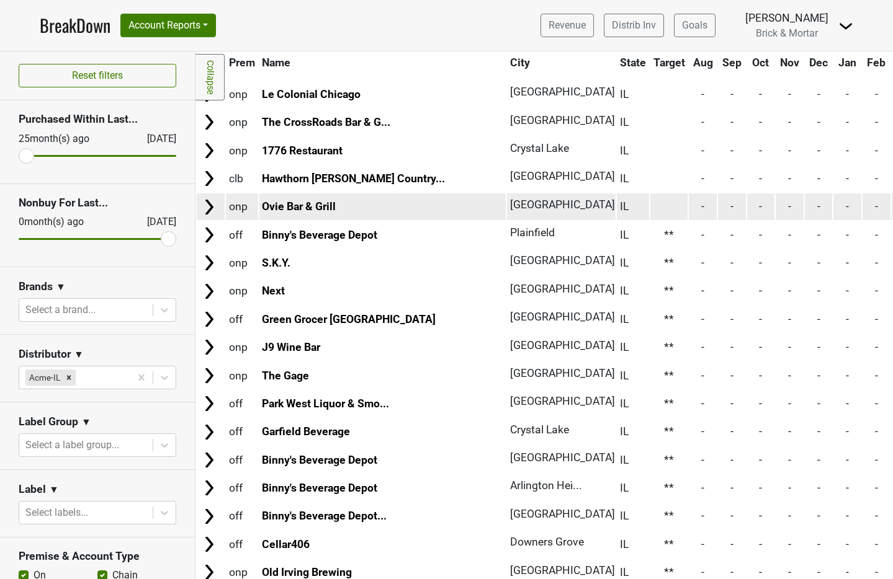
click at [650, 208] on td at bounding box center [669, 207] width 38 height 27
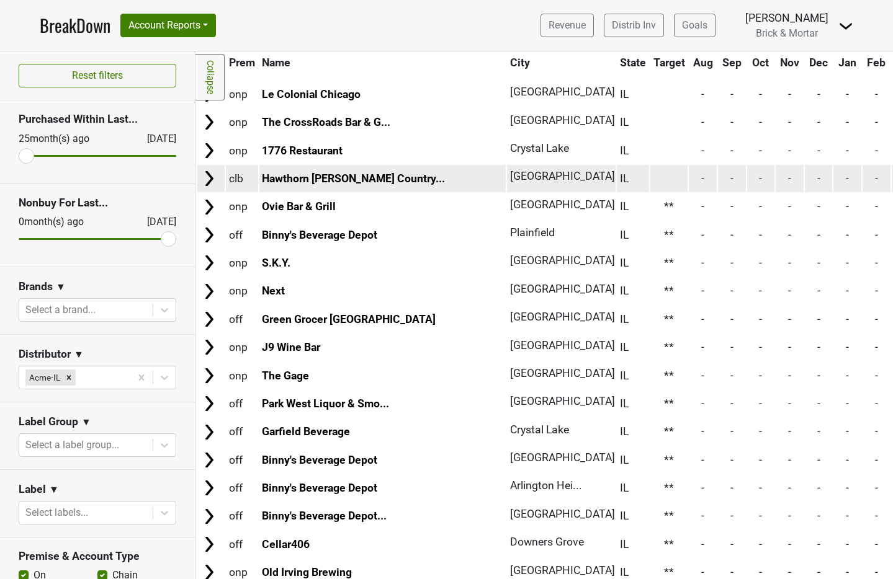
click at [650, 176] on td at bounding box center [669, 178] width 38 height 27
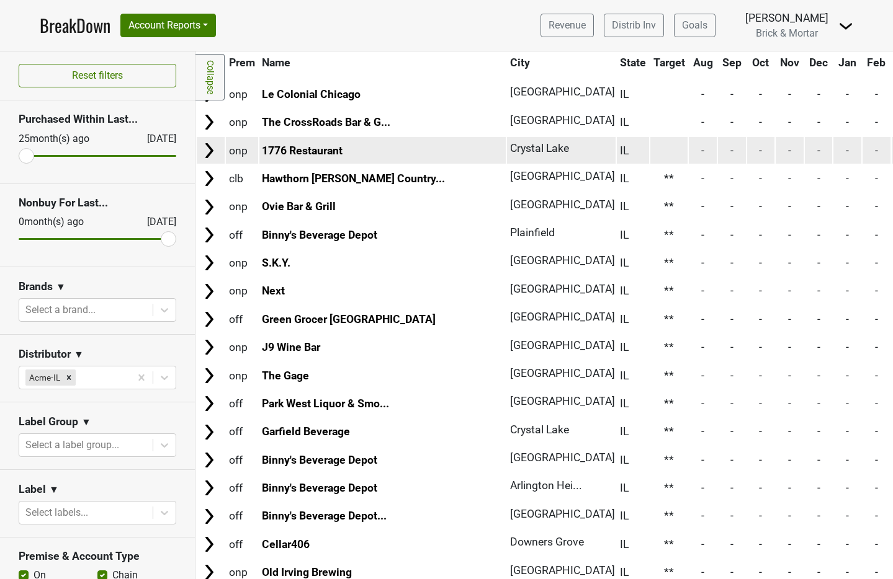
click at [650, 146] on td at bounding box center [669, 150] width 38 height 27
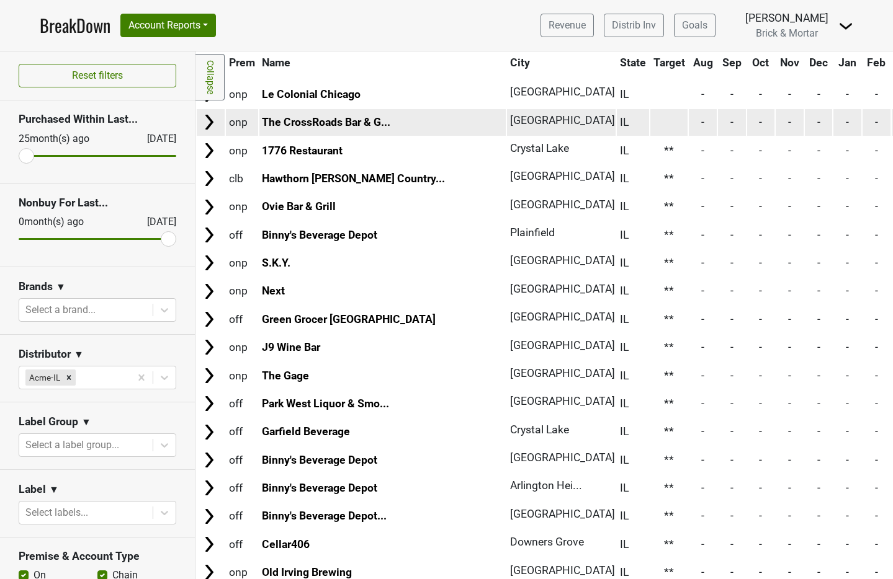
click at [650, 118] on td at bounding box center [669, 122] width 38 height 27
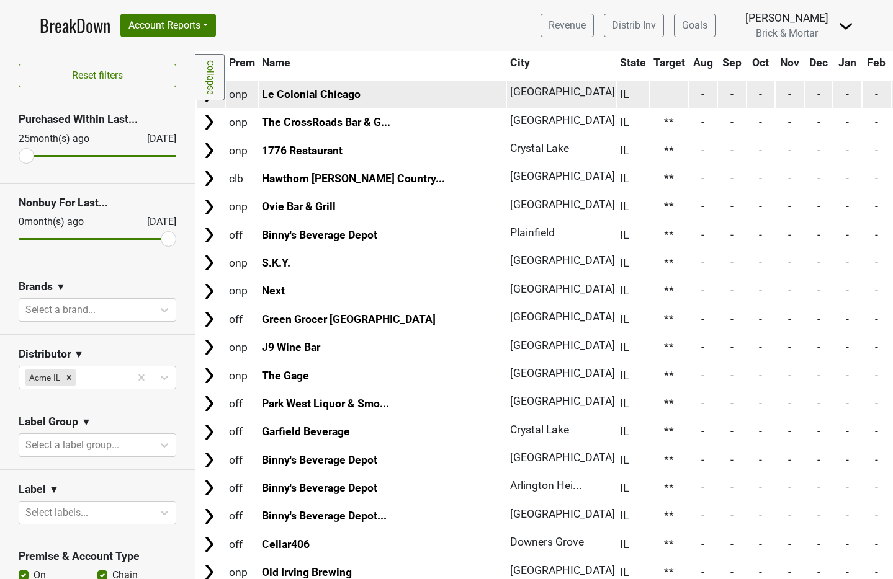
click at [650, 93] on td at bounding box center [669, 94] width 38 height 27
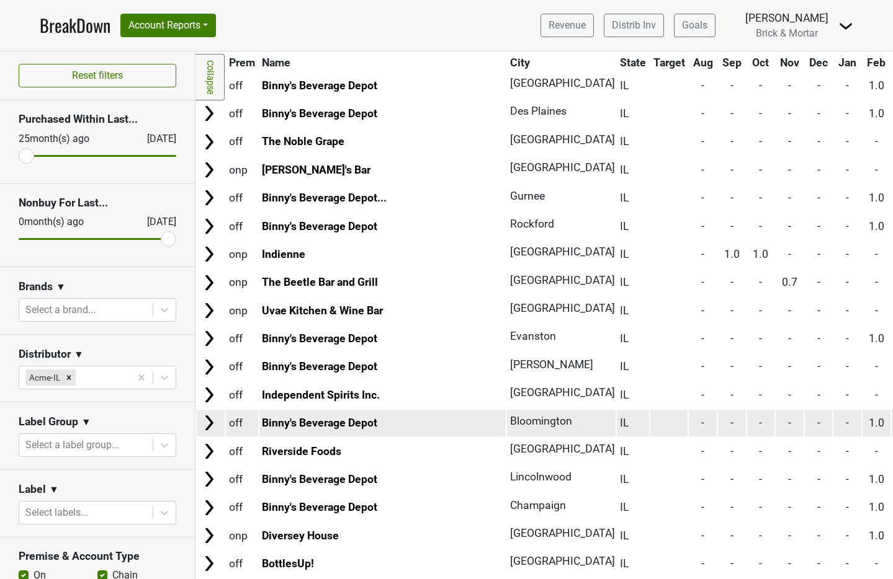
scroll to position [2032, 0]
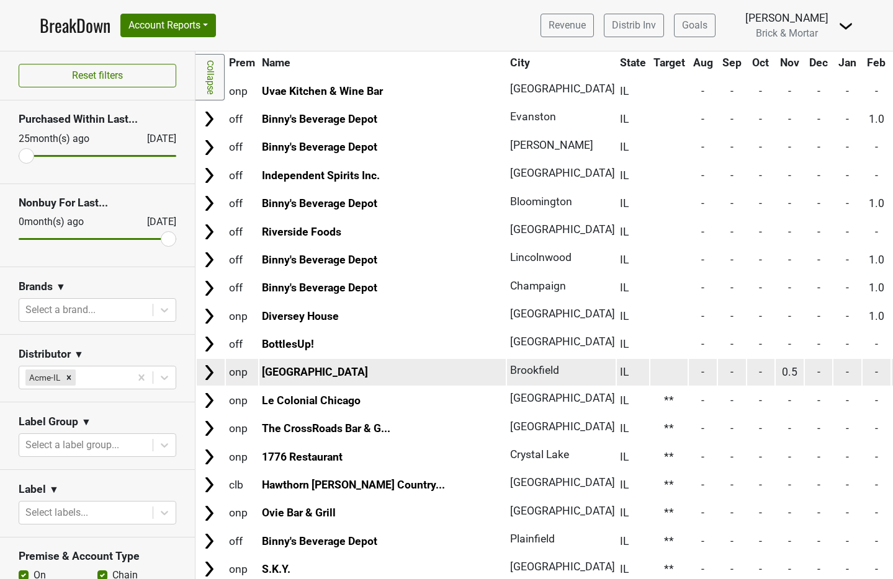
click at [650, 365] on td at bounding box center [669, 372] width 38 height 27
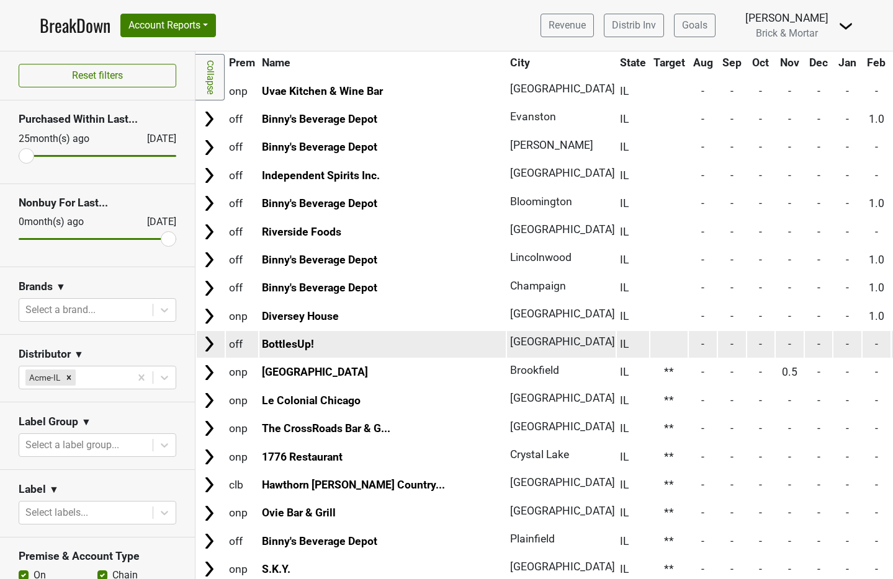
click at [650, 340] on td at bounding box center [669, 344] width 38 height 27
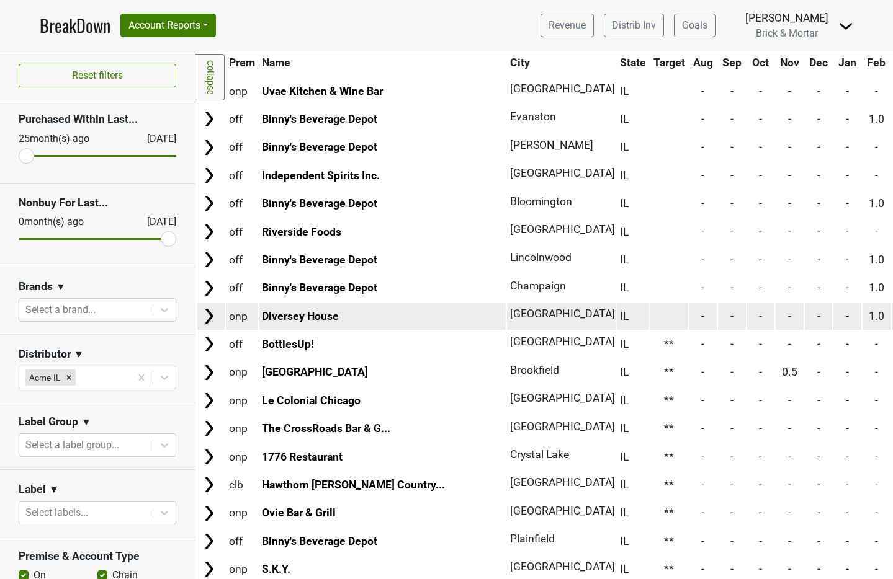
click at [650, 322] on td at bounding box center [669, 316] width 38 height 27
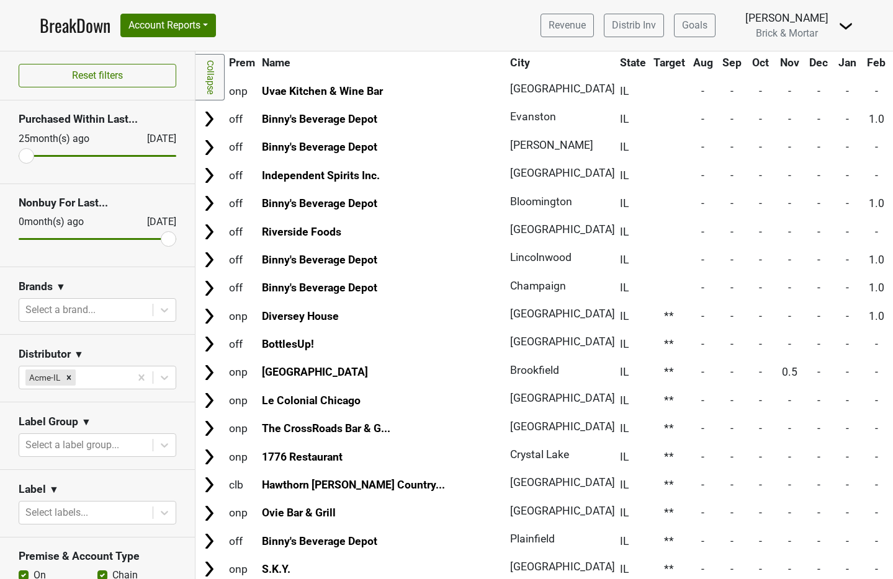
click at [650, 288] on td at bounding box center [669, 288] width 38 height 27
click at [650, 257] on td at bounding box center [669, 259] width 38 height 27
click at [650, 229] on td at bounding box center [669, 231] width 38 height 27
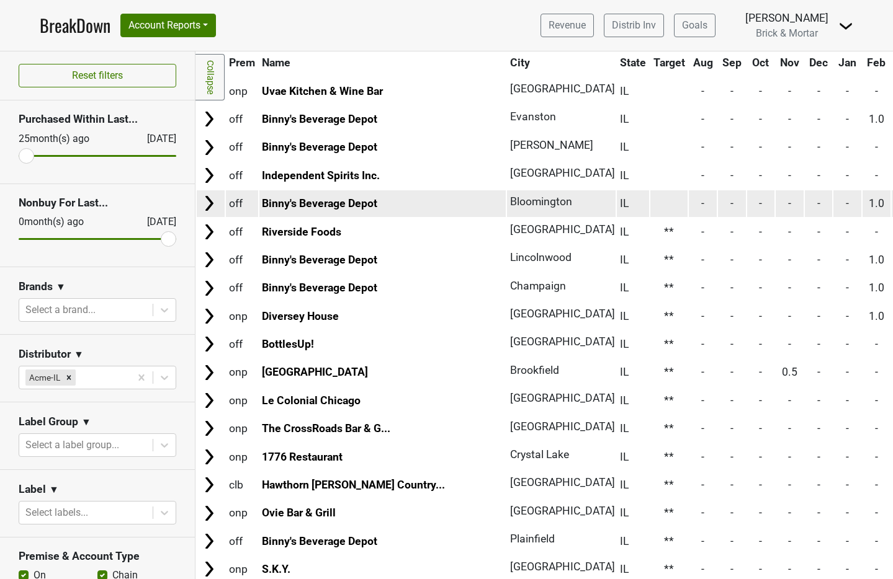
click at [650, 205] on td at bounding box center [669, 203] width 38 height 27
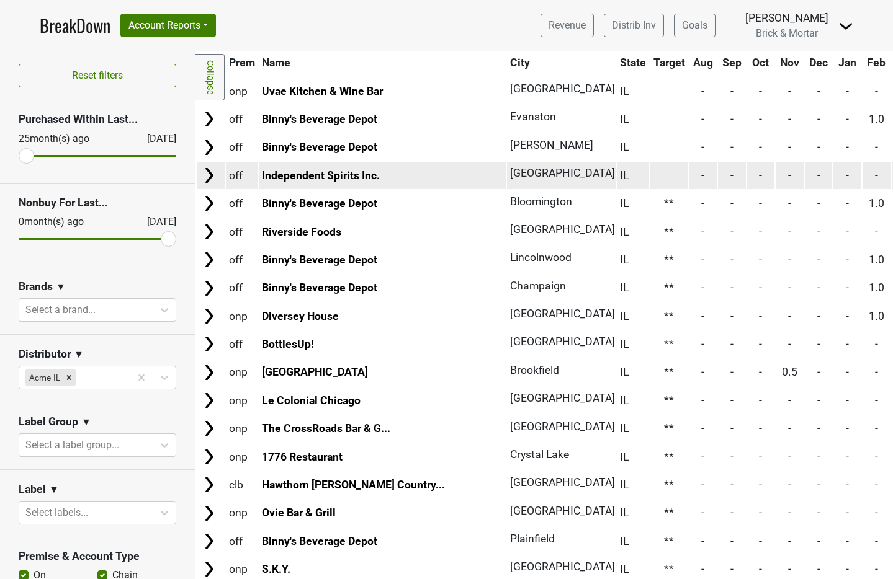
click at [650, 174] on td at bounding box center [669, 175] width 38 height 27
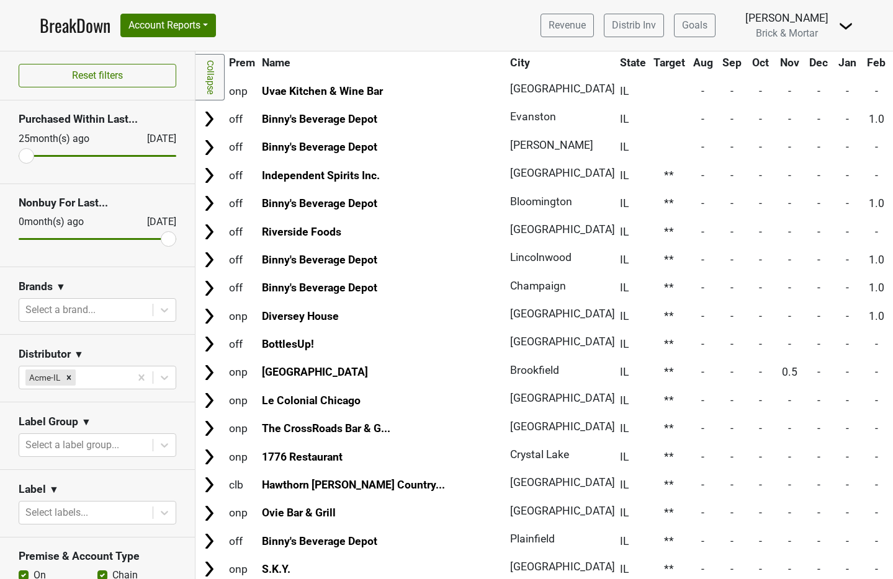
click at [650, 150] on td at bounding box center [669, 147] width 38 height 27
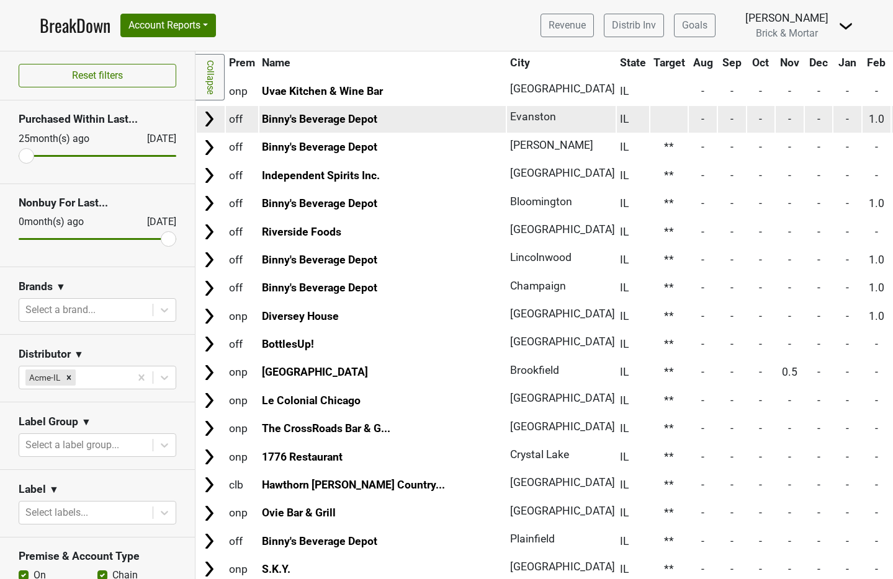
click at [650, 115] on td at bounding box center [669, 119] width 38 height 27
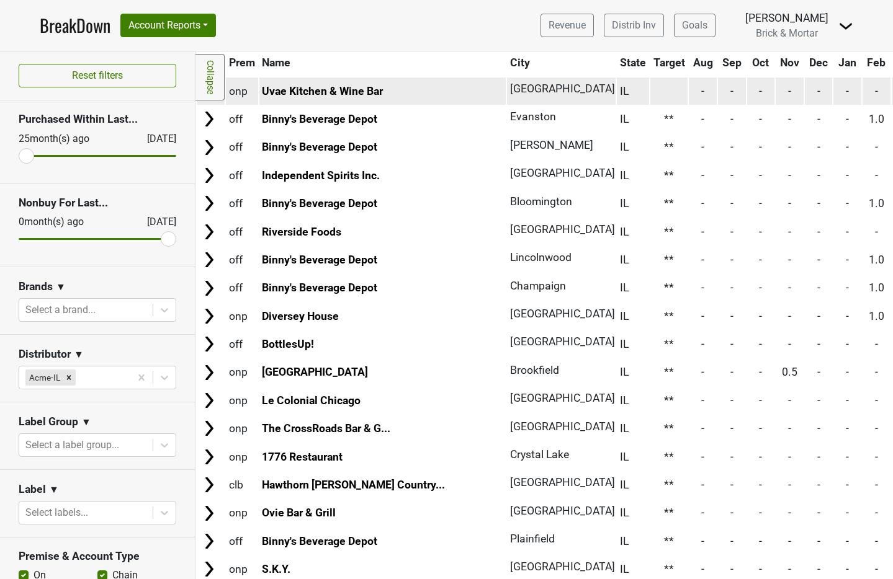
click at [650, 96] on td at bounding box center [669, 91] width 38 height 27
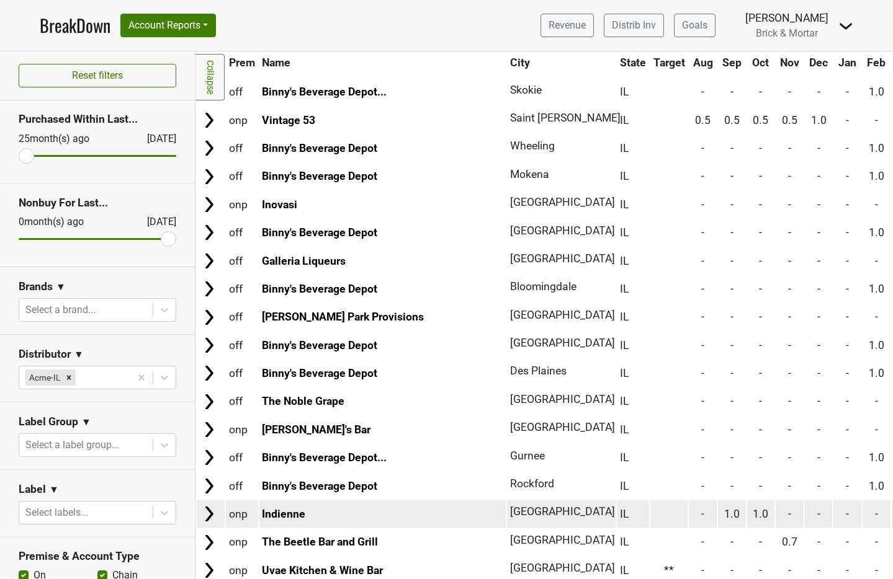
scroll to position [1553, 0]
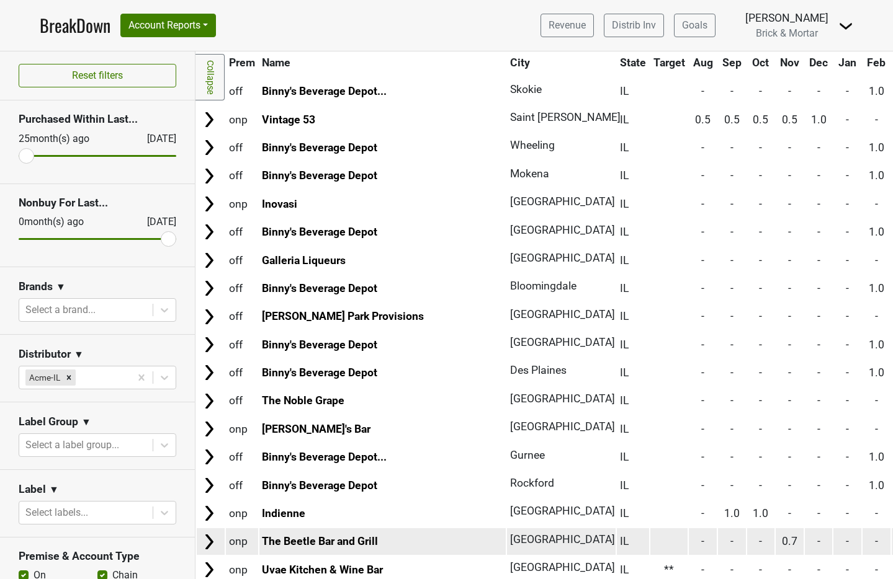
click at [650, 545] on td at bounding box center [669, 541] width 38 height 27
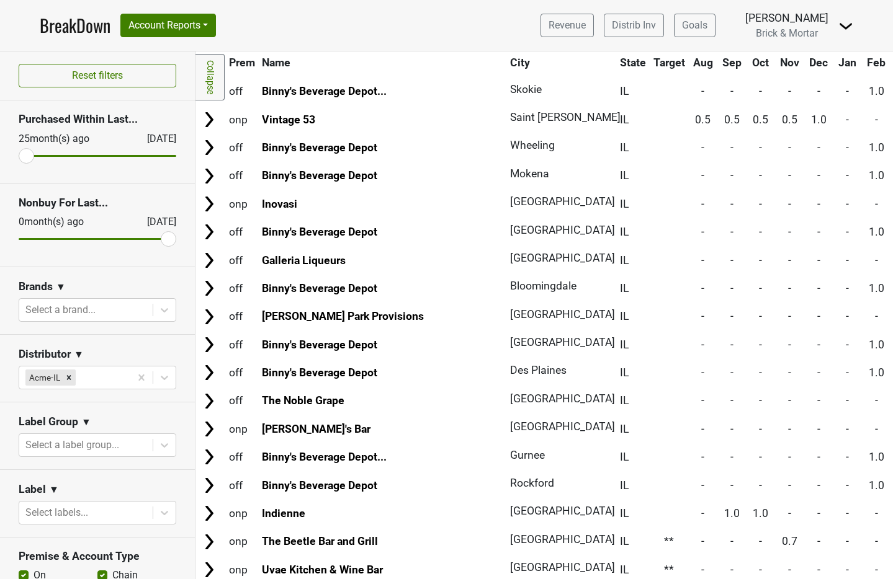
click at [650, 514] on td at bounding box center [669, 513] width 38 height 27
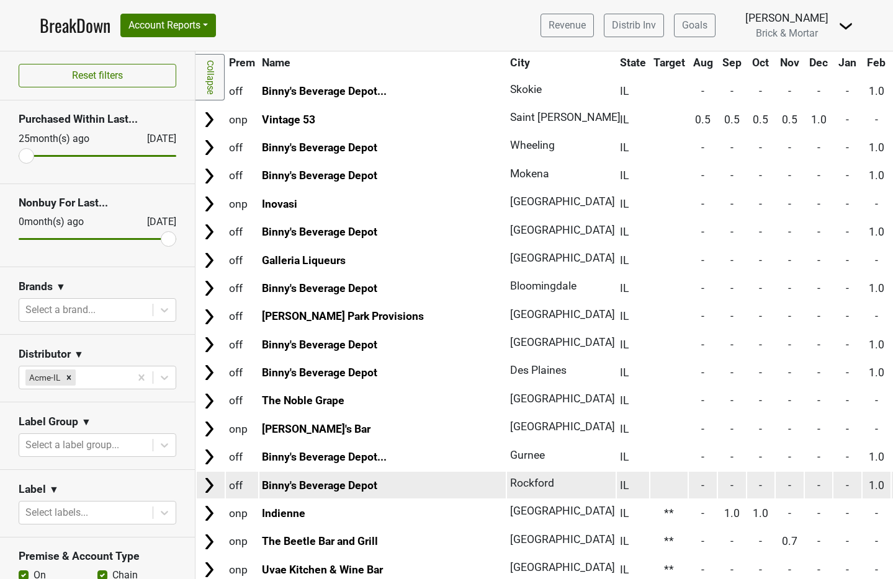
click at [650, 482] on td at bounding box center [669, 485] width 38 height 27
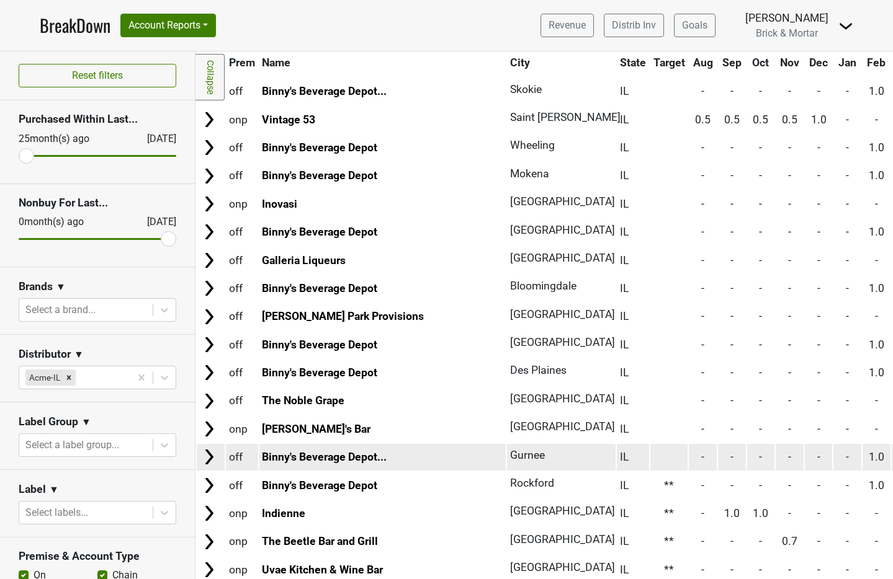
click at [650, 447] on td at bounding box center [669, 457] width 38 height 27
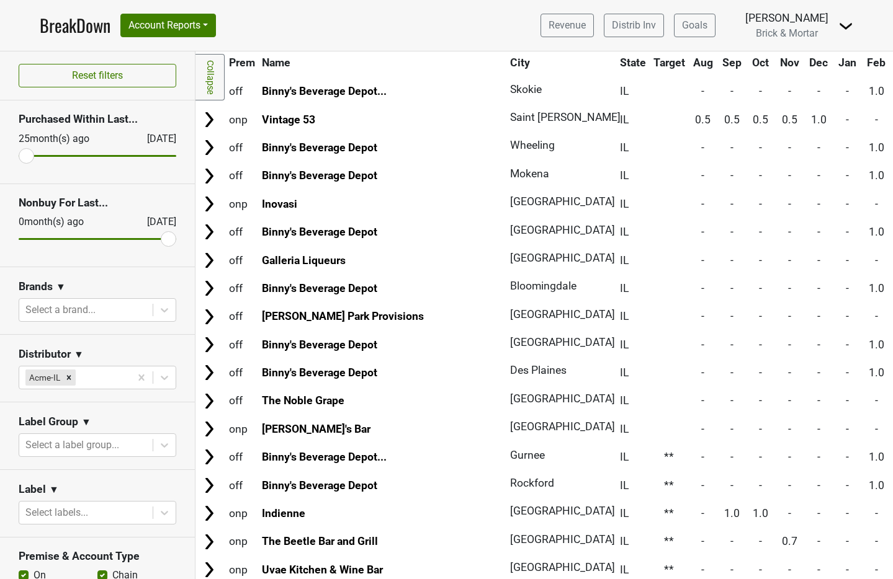
click at [650, 422] on td at bounding box center [669, 429] width 38 height 27
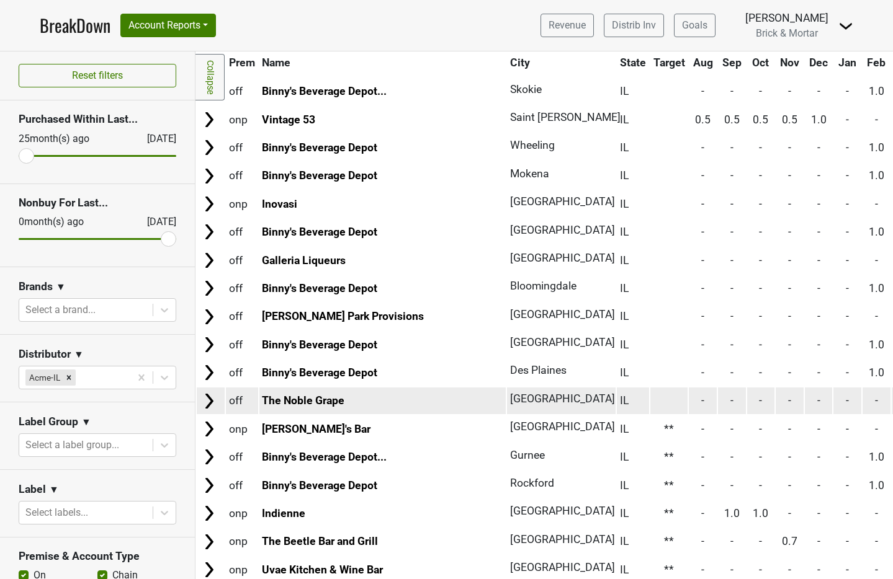
click at [650, 392] on td at bounding box center [669, 401] width 38 height 27
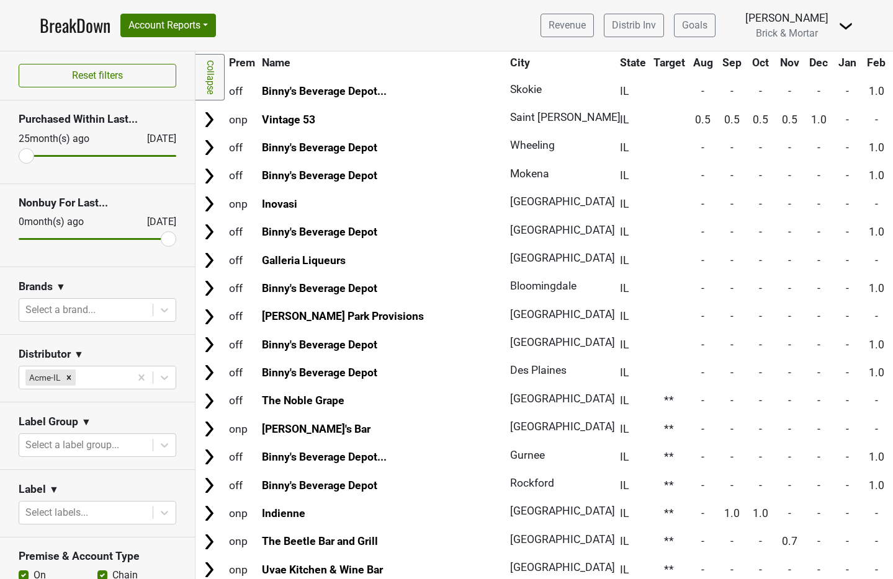
click at [650, 373] on td at bounding box center [669, 373] width 38 height 27
click at [650, 342] on td at bounding box center [669, 344] width 38 height 27
click at [650, 308] on td at bounding box center [669, 316] width 38 height 27
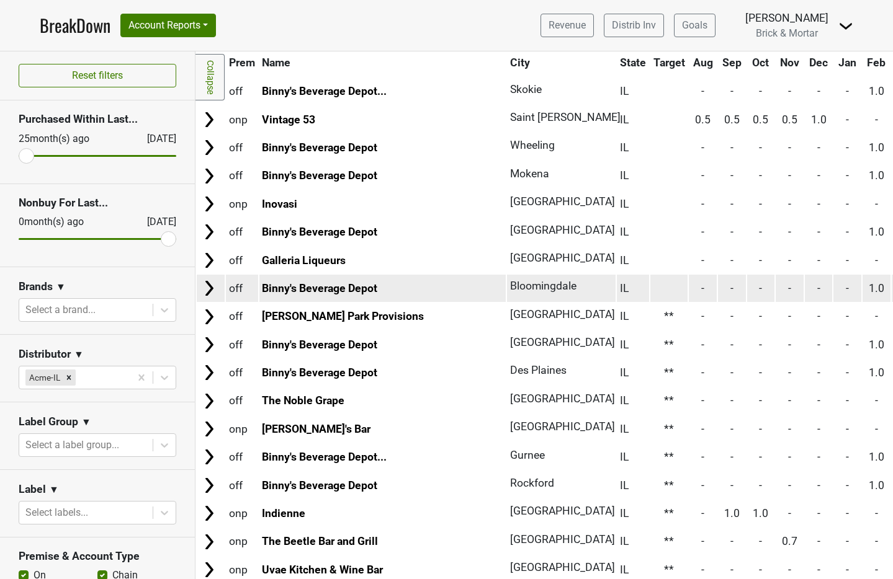
click at [650, 283] on td at bounding box center [669, 288] width 38 height 27
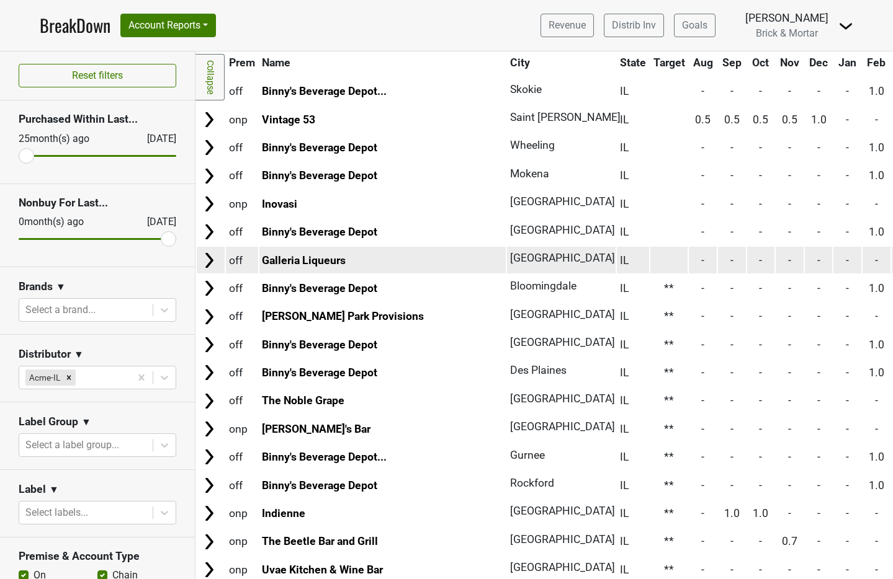
click at [650, 262] on td at bounding box center [669, 260] width 38 height 27
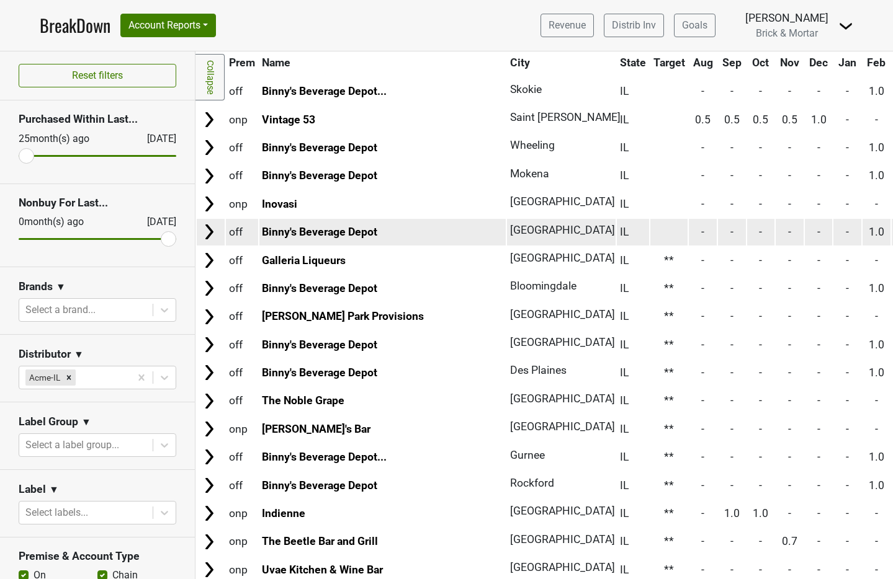
click at [650, 243] on td at bounding box center [669, 232] width 38 height 27
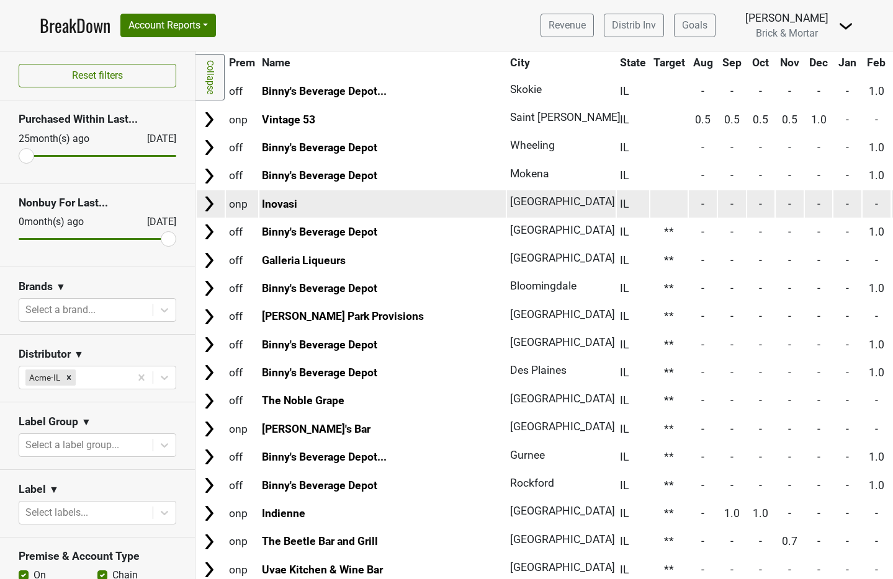
click at [650, 202] on td at bounding box center [669, 203] width 38 height 27
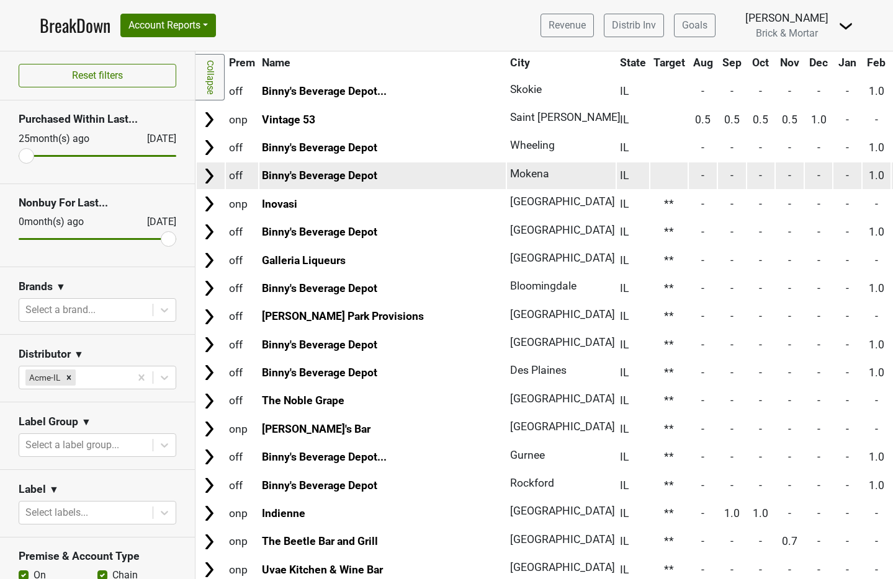
click at [650, 179] on td at bounding box center [669, 176] width 38 height 27
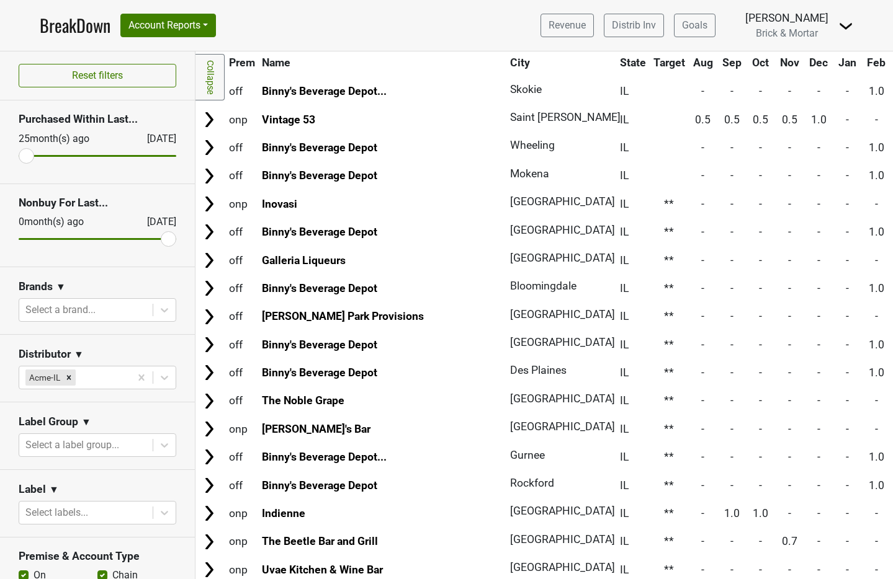
click at [650, 136] on td at bounding box center [669, 148] width 38 height 27
click at [650, 117] on td at bounding box center [669, 119] width 38 height 27
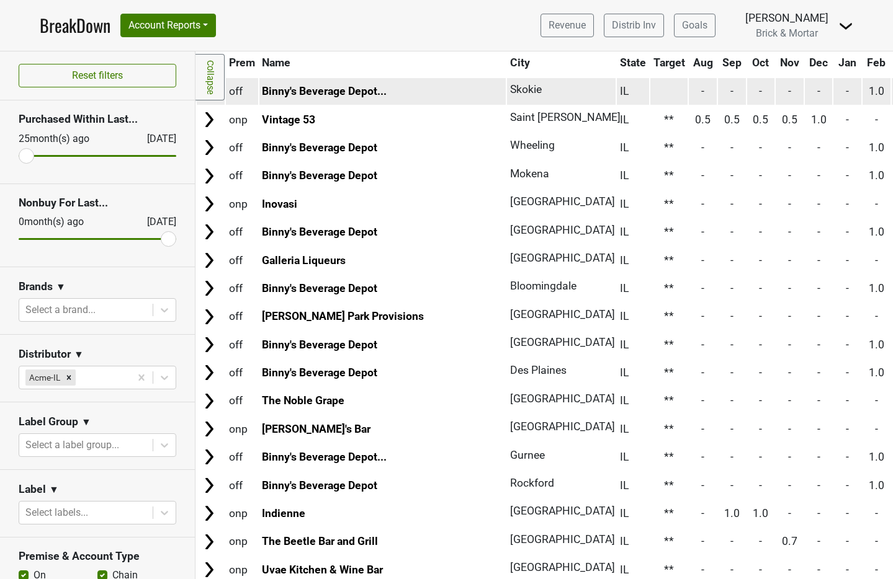
click at [650, 91] on td at bounding box center [669, 91] width 38 height 27
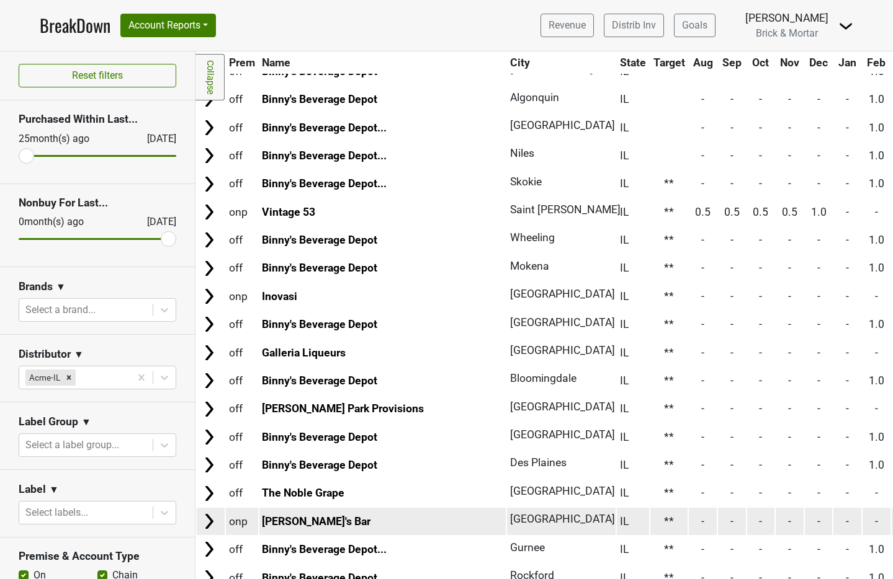
scroll to position [1402, 0]
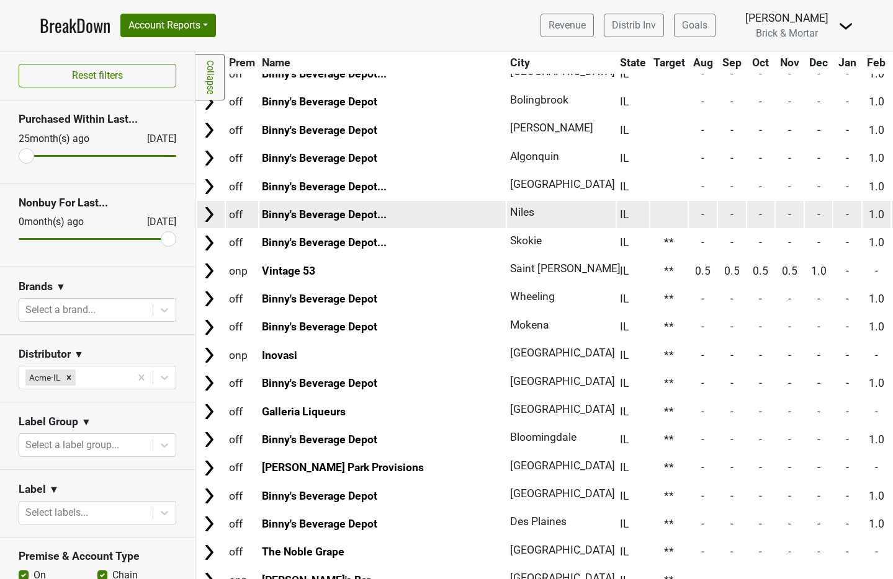
click at [650, 212] on td at bounding box center [669, 214] width 38 height 27
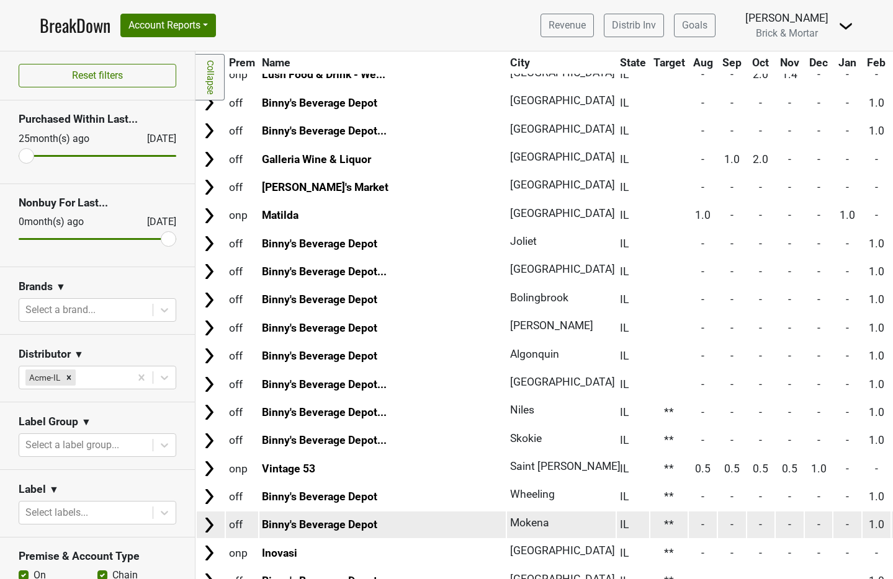
scroll to position [1203, 0]
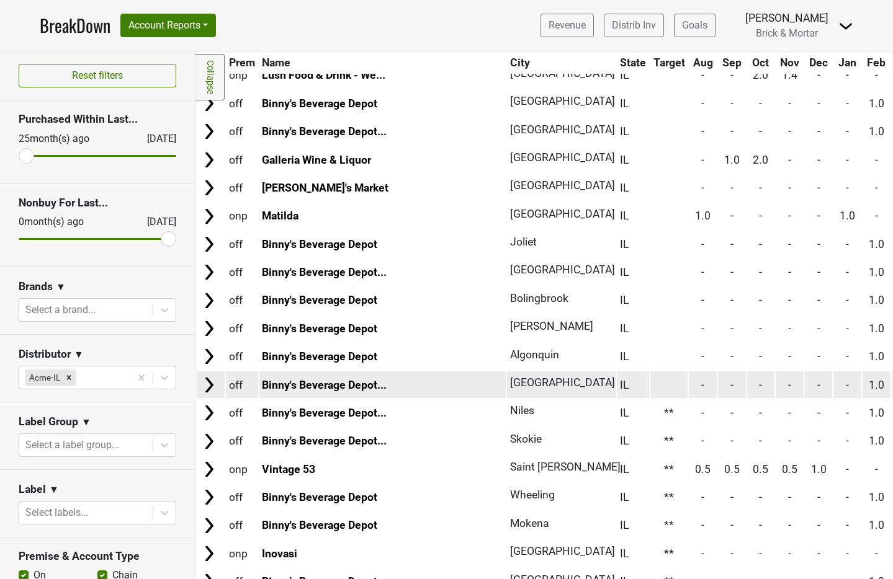
click at [650, 385] on td at bounding box center [669, 385] width 38 height 27
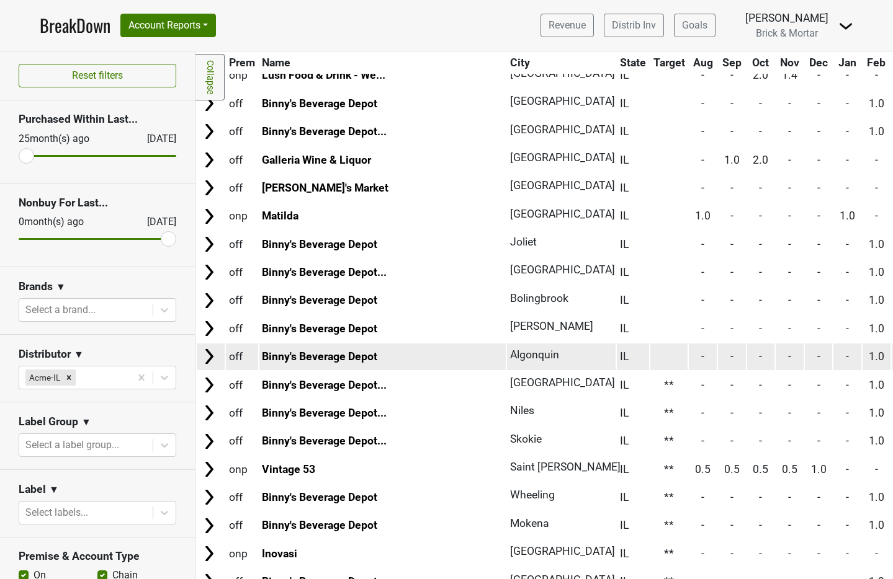
click at [650, 354] on td at bounding box center [669, 357] width 38 height 27
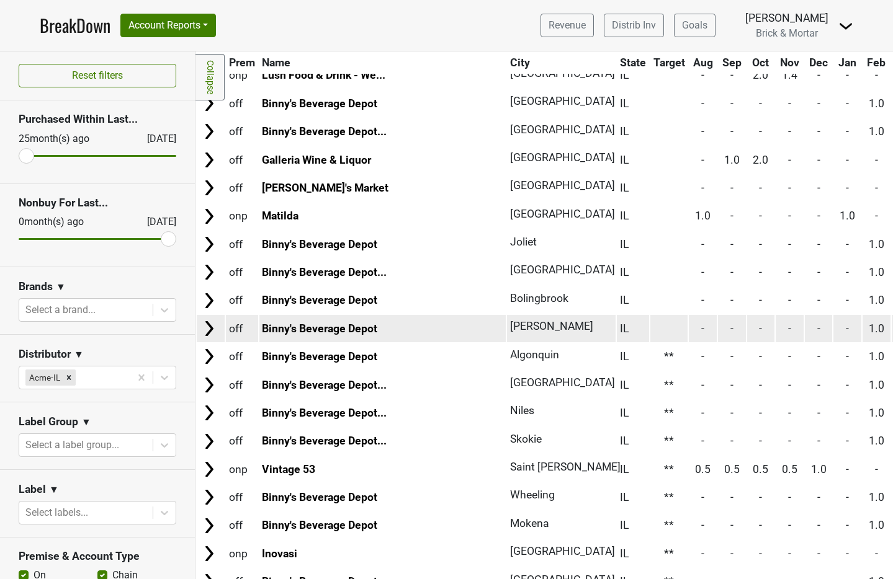
click at [650, 324] on td at bounding box center [669, 328] width 38 height 27
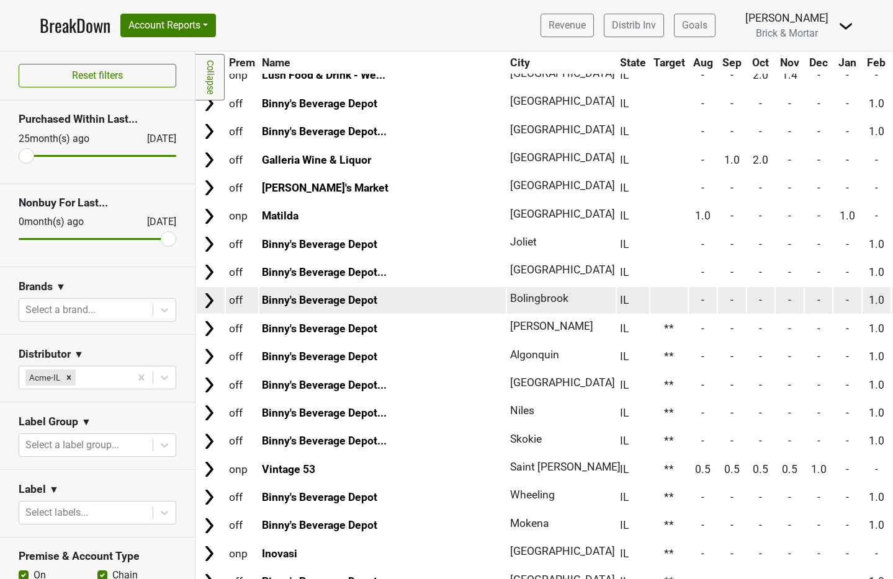
click at [650, 296] on td at bounding box center [669, 300] width 38 height 27
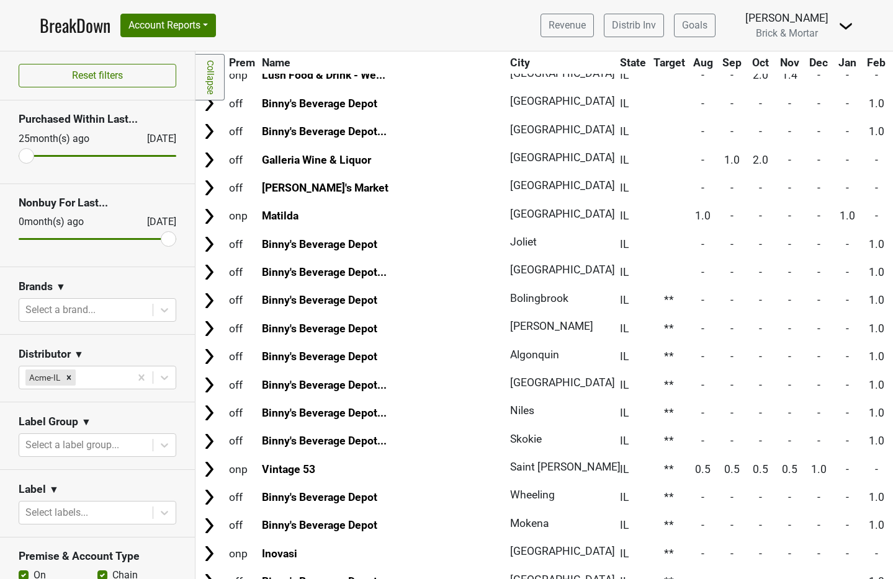
click at [650, 278] on td at bounding box center [669, 272] width 38 height 27
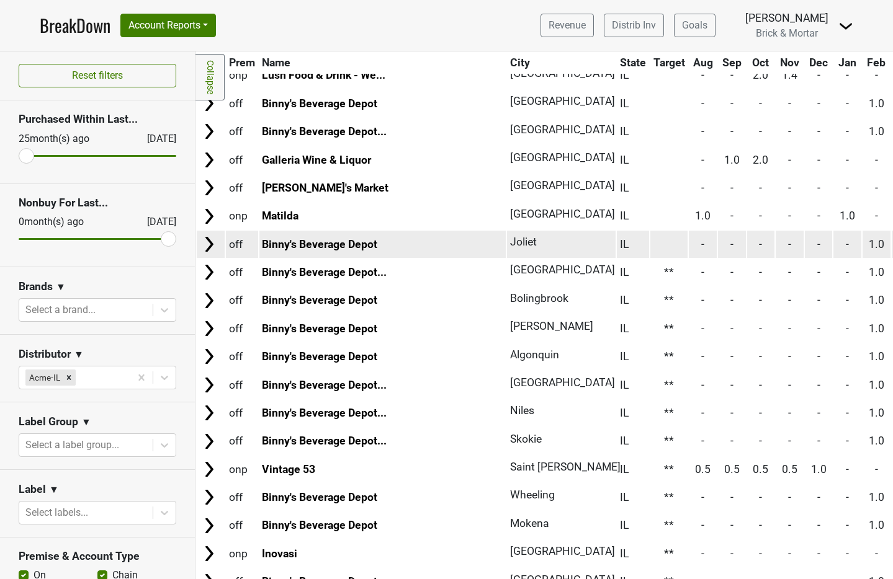
click at [650, 245] on td at bounding box center [669, 244] width 38 height 27
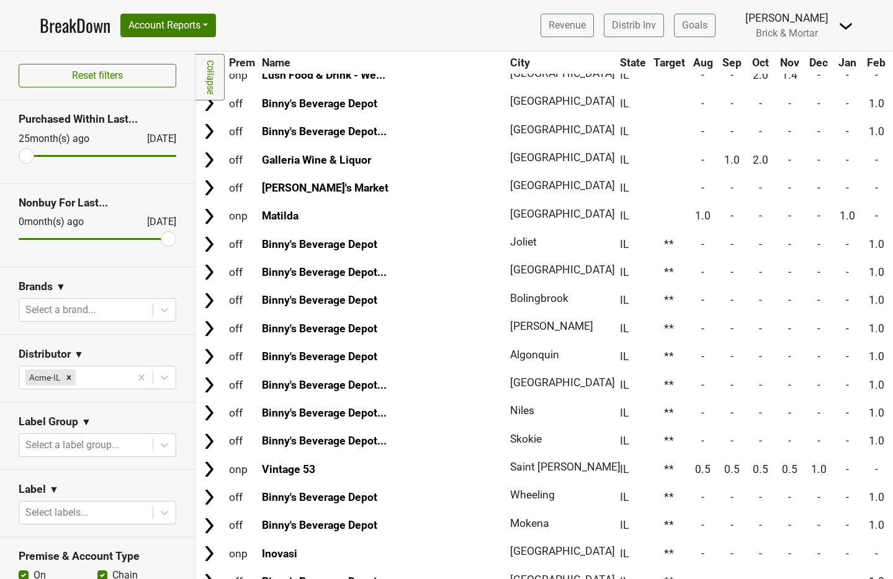
click at [650, 211] on td at bounding box center [669, 216] width 38 height 27
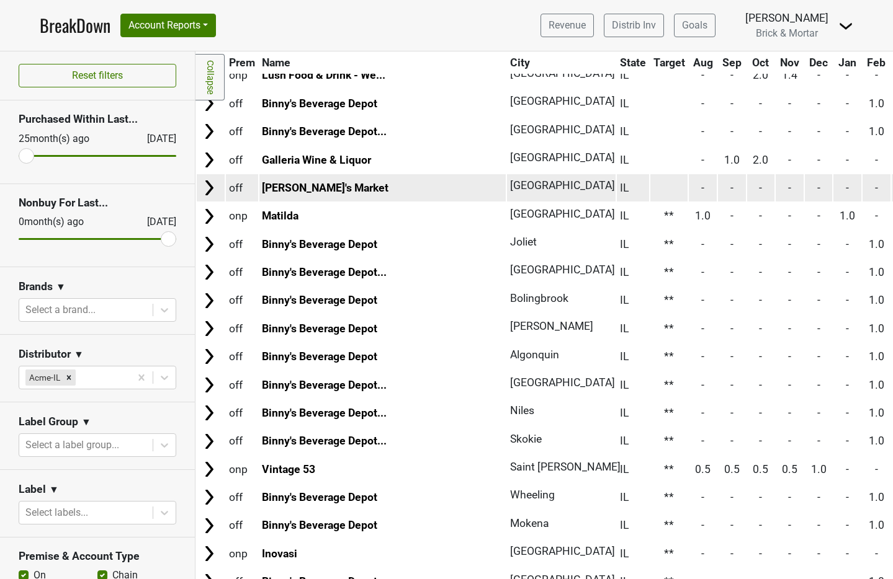
click at [650, 185] on td at bounding box center [669, 187] width 38 height 27
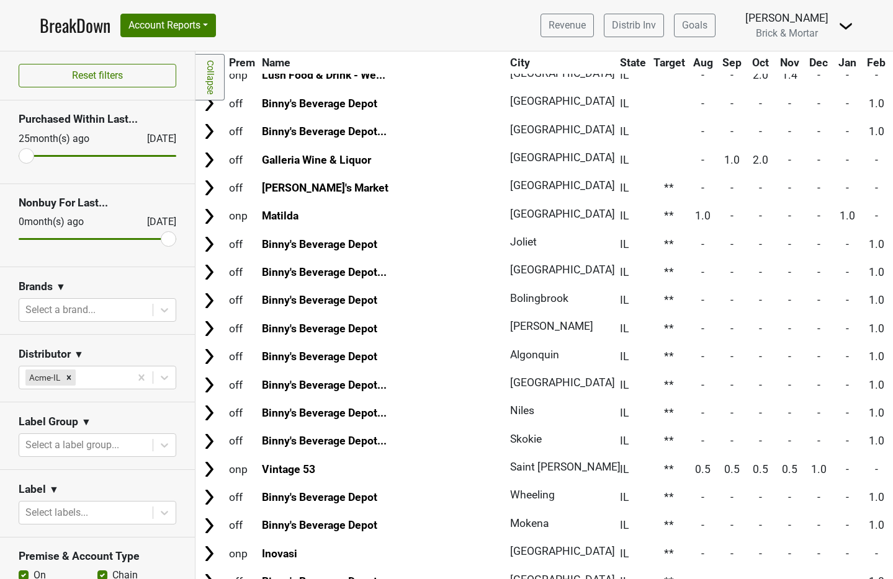
click at [650, 158] on td at bounding box center [669, 159] width 38 height 27
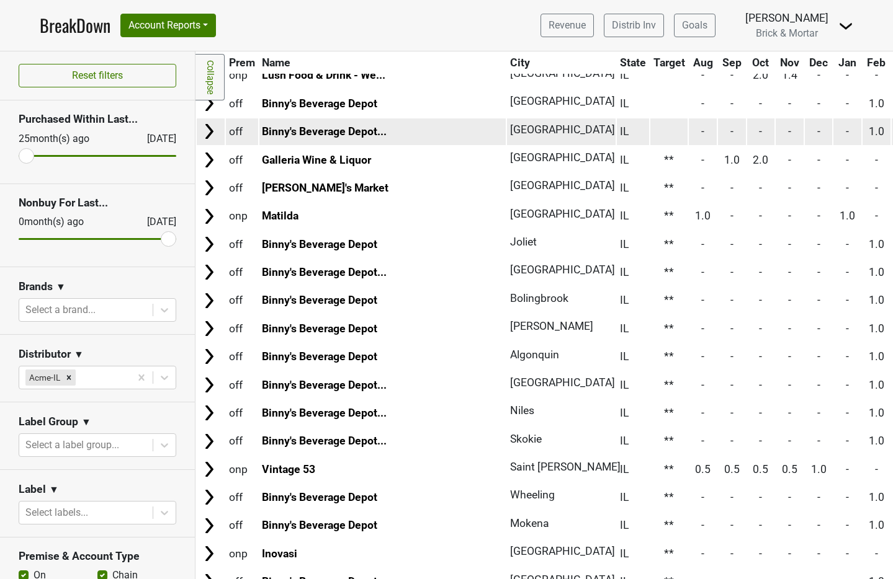
click at [650, 127] on td at bounding box center [669, 131] width 38 height 27
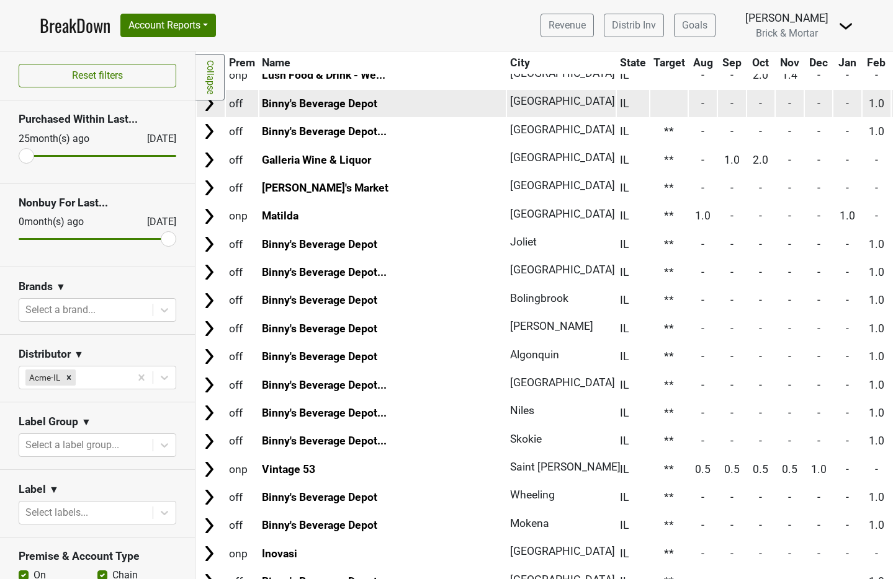
click at [650, 102] on td at bounding box center [669, 103] width 38 height 27
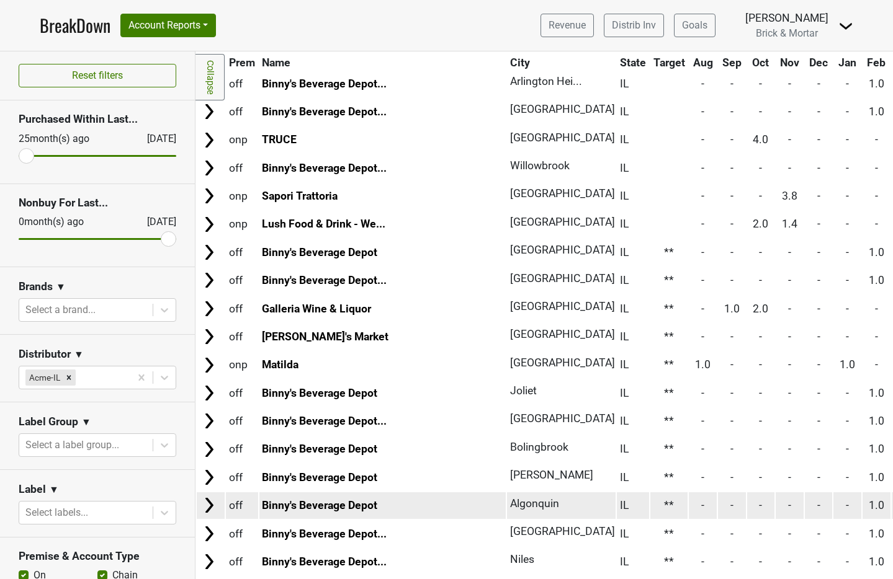
scroll to position [971, 0]
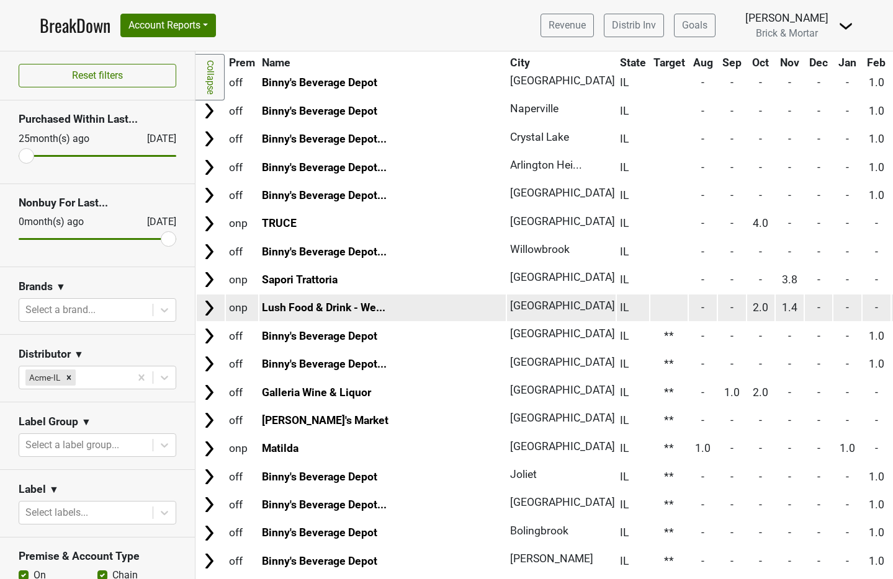
click at [650, 306] on td at bounding box center [669, 308] width 38 height 27
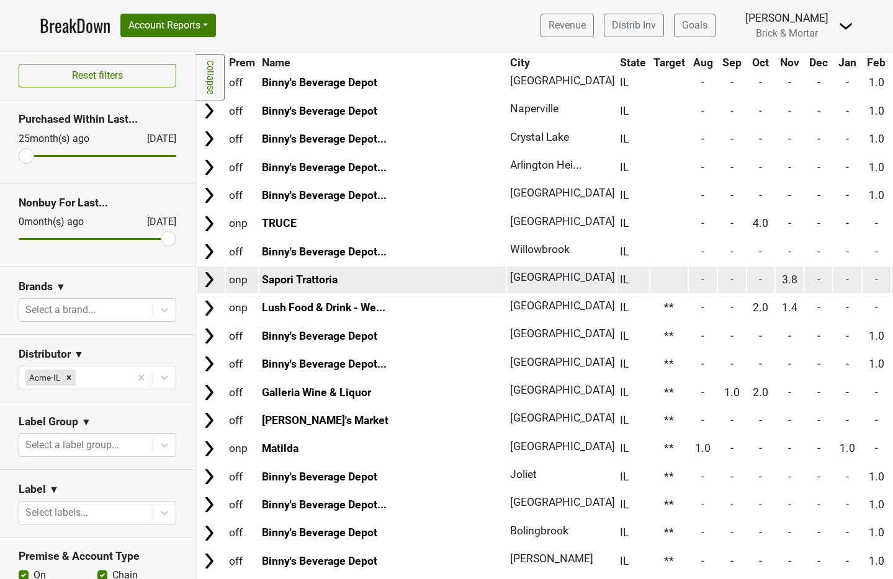
click at [650, 279] on td at bounding box center [669, 280] width 38 height 27
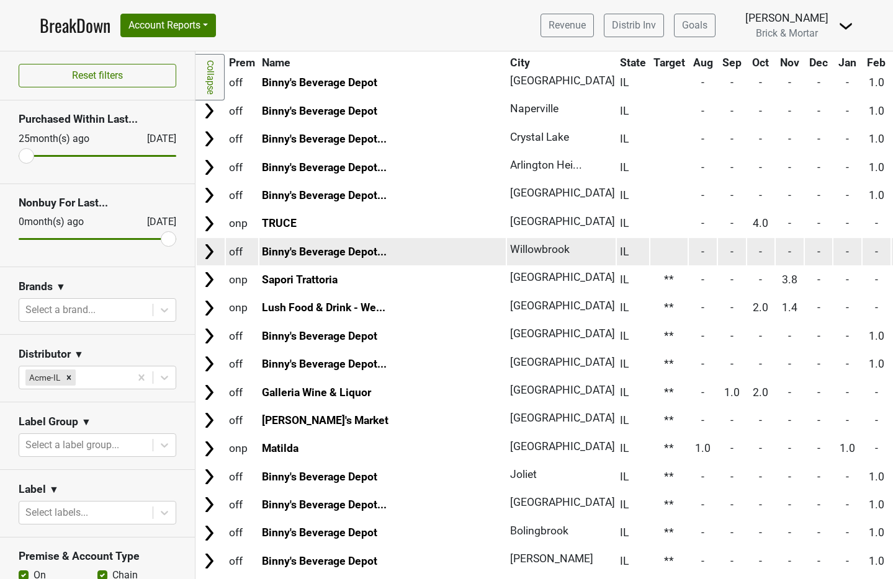
click at [650, 247] on td at bounding box center [669, 251] width 38 height 27
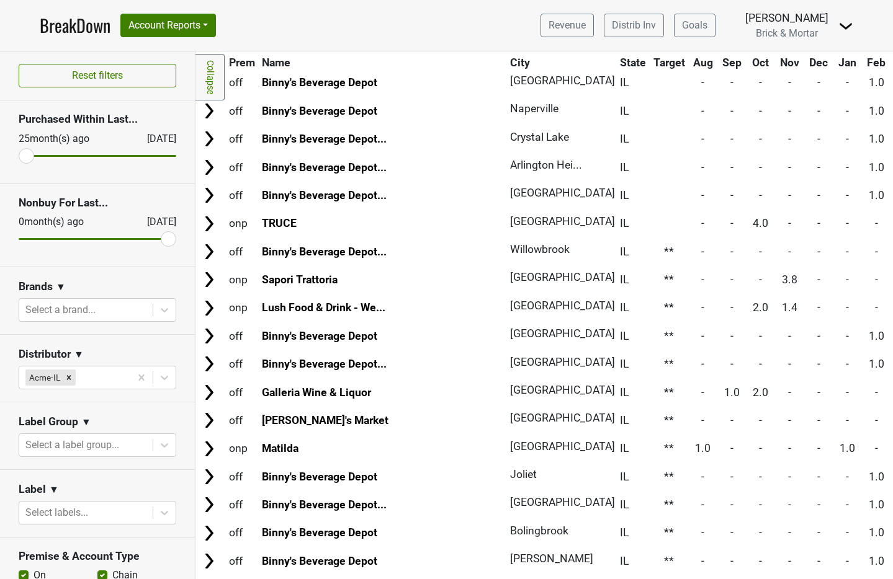
click at [650, 228] on td at bounding box center [669, 223] width 38 height 27
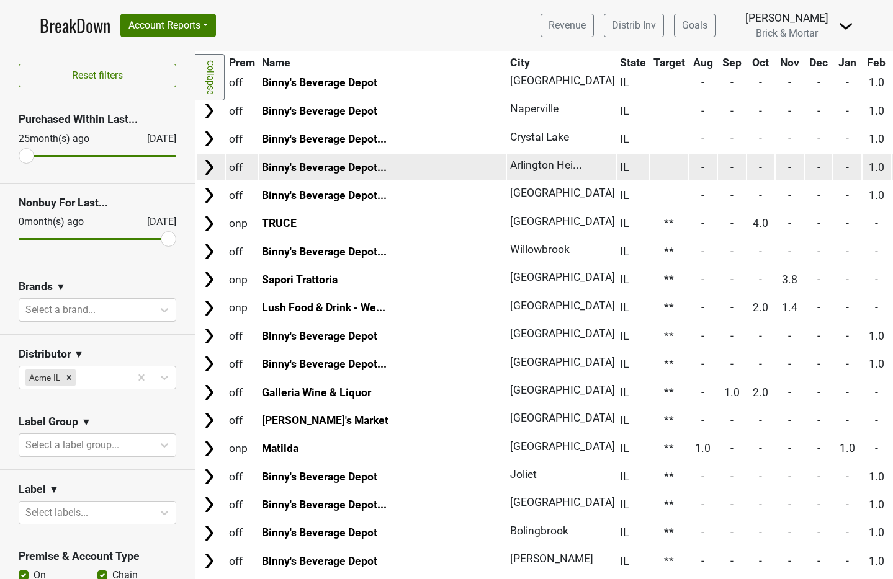
click at [650, 175] on td at bounding box center [669, 167] width 38 height 27
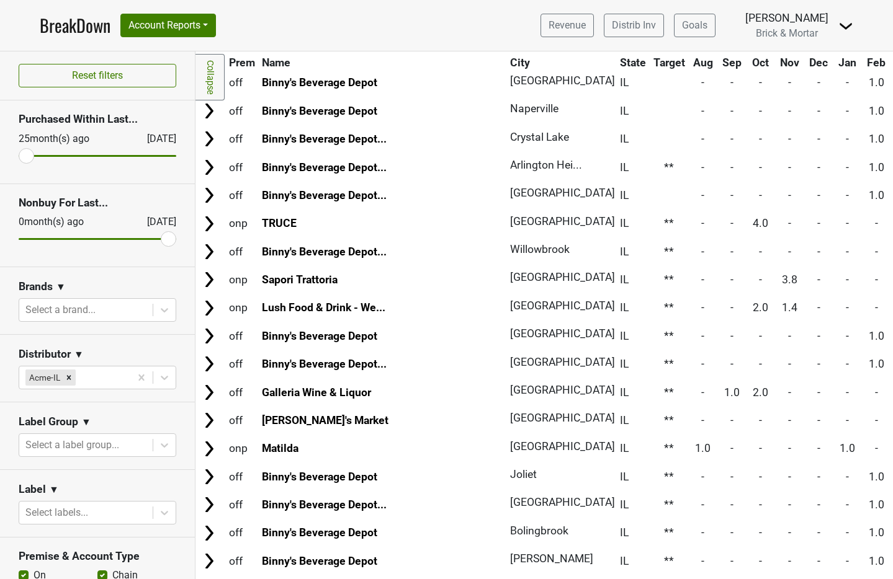
click at [650, 135] on td at bounding box center [669, 139] width 38 height 27
click at [650, 109] on td at bounding box center [669, 110] width 38 height 27
click at [650, 86] on td at bounding box center [669, 82] width 38 height 27
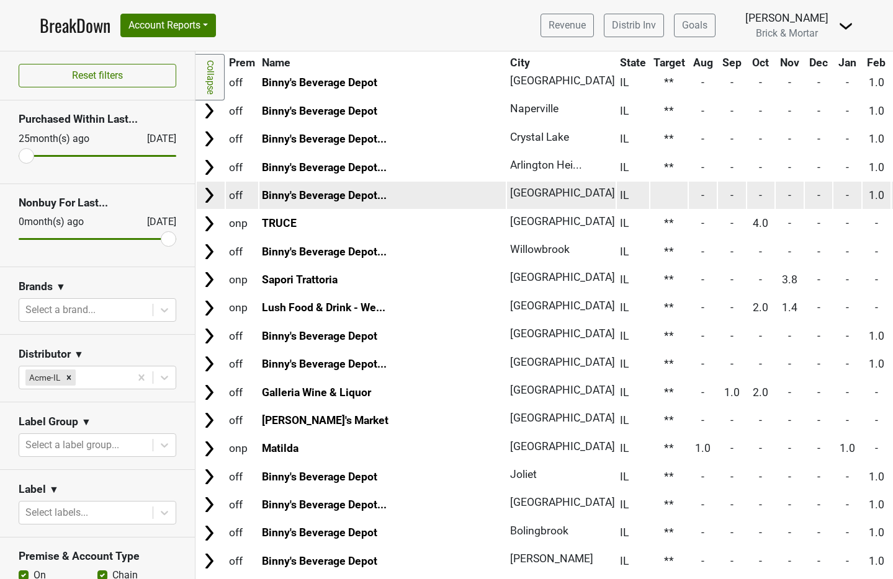
click at [650, 194] on td at bounding box center [669, 195] width 38 height 27
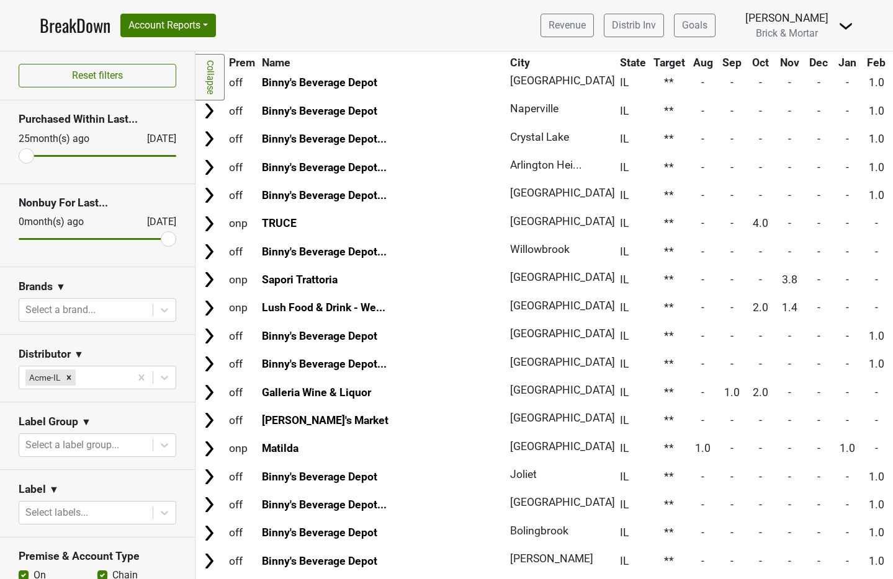
scroll to position [739, 0]
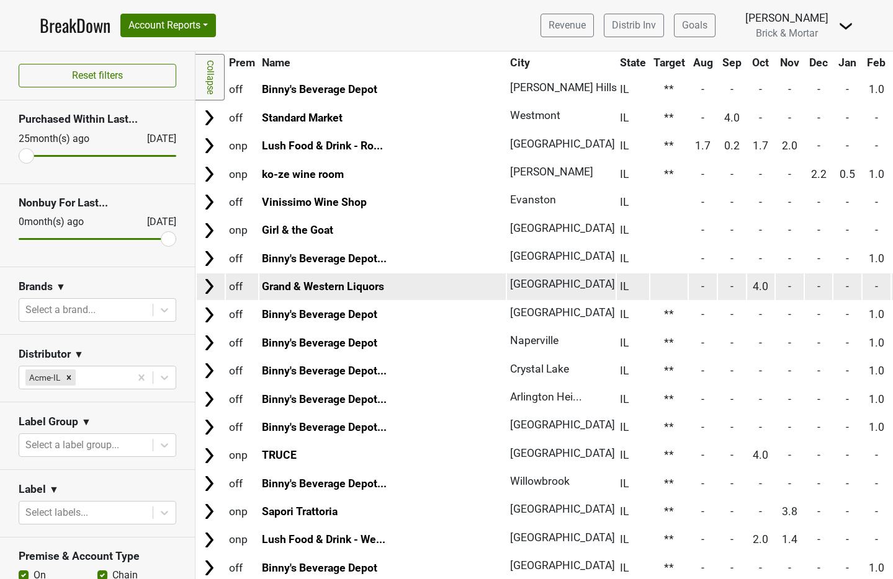
click at [650, 290] on td at bounding box center [669, 287] width 38 height 27
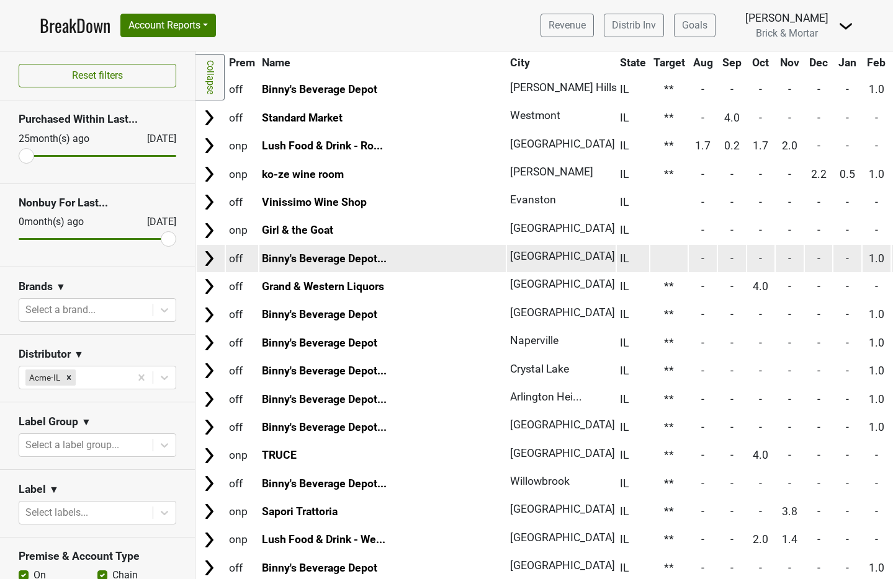
click at [650, 254] on td at bounding box center [669, 258] width 38 height 27
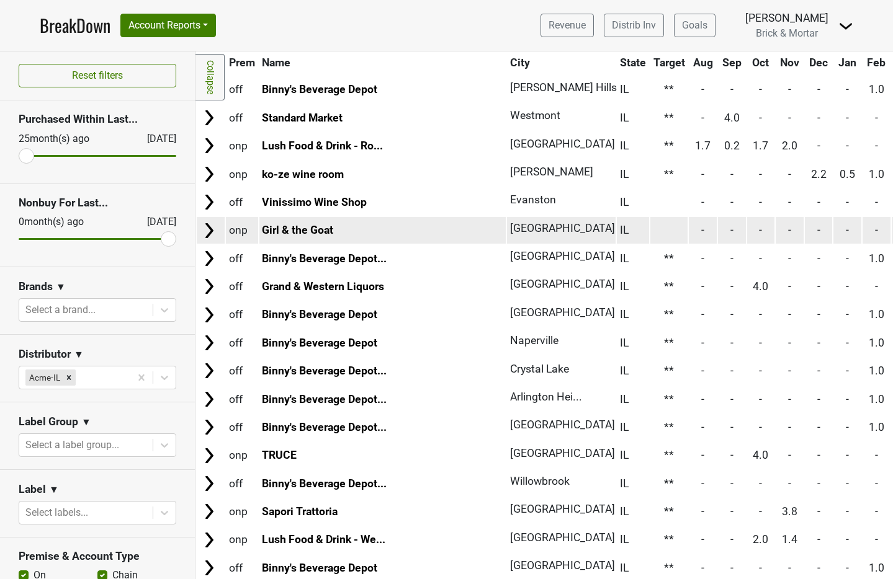
click at [650, 235] on td at bounding box center [669, 230] width 38 height 27
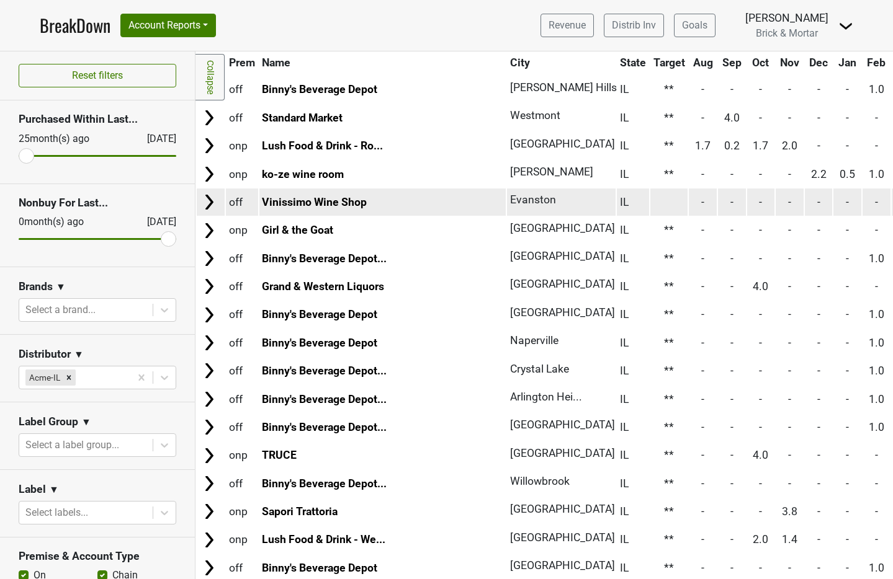
click at [650, 204] on td at bounding box center [669, 202] width 38 height 27
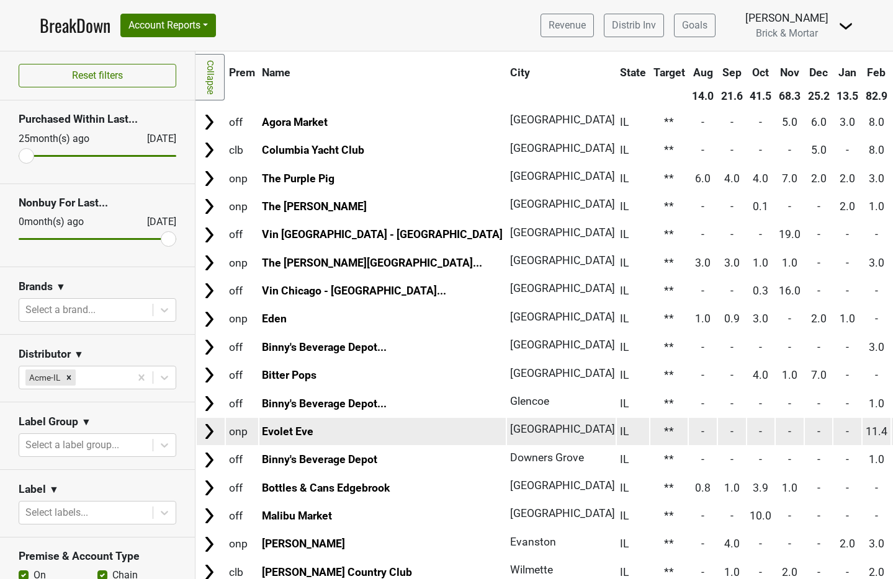
scroll to position [0, 0]
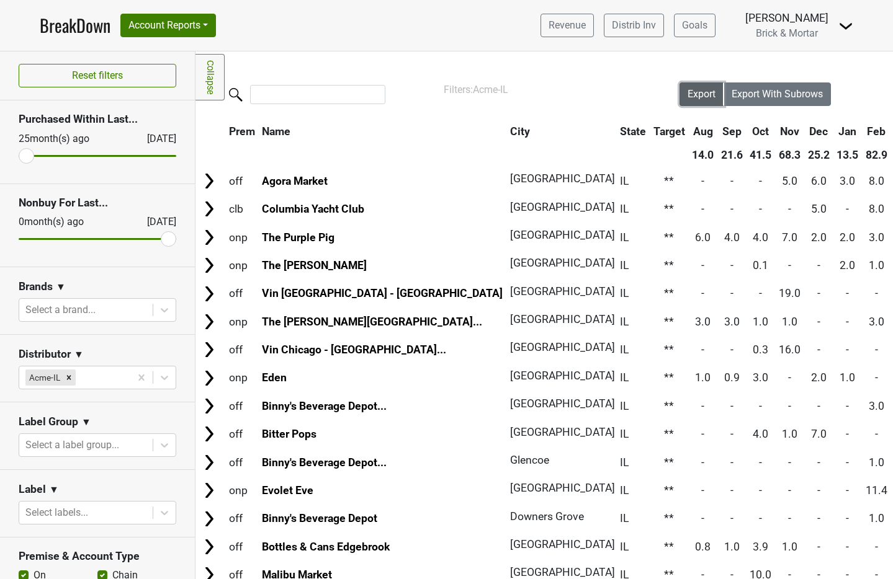
click at [687, 99] on span "Export" at bounding box center [701, 94] width 28 height 12
click at [839, 21] on img at bounding box center [845, 26] width 15 height 15
click at [822, 75] on link "Open Leadrank" at bounding box center [803, 70] width 98 height 20
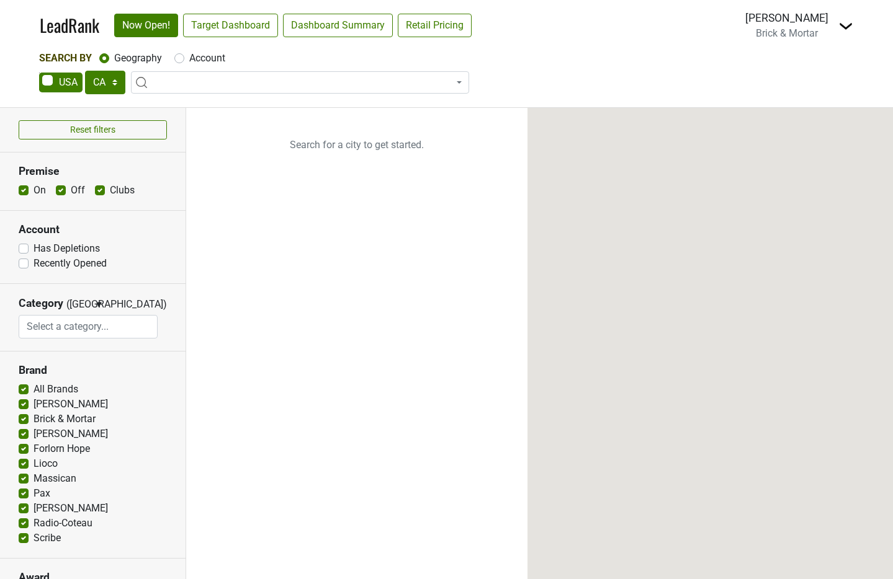
select select "CA"
select select
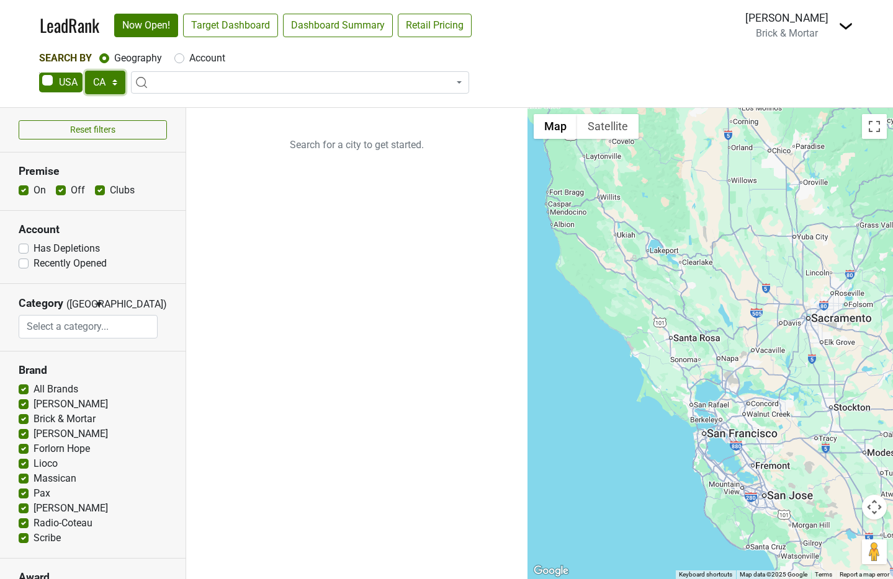
click at [112, 80] on select "AK AL AR AZ CA CO CT DC DE FL [GEOGRAPHIC_DATA] HI IA ID IL IN KS [GEOGRAPHIC_D…" at bounding box center [105, 83] width 40 height 24
select select "IL"
click at [85, 71] on select "AK AL AR AZ CA CO CT DC DE FL [GEOGRAPHIC_DATA] HI IA ID IL IN KS [GEOGRAPHIC_D…" at bounding box center [105, 83] width 40 height 24
click at [259, 33] on link "Target Dashboard" at bounding box center [230, 26] width 95 height 24
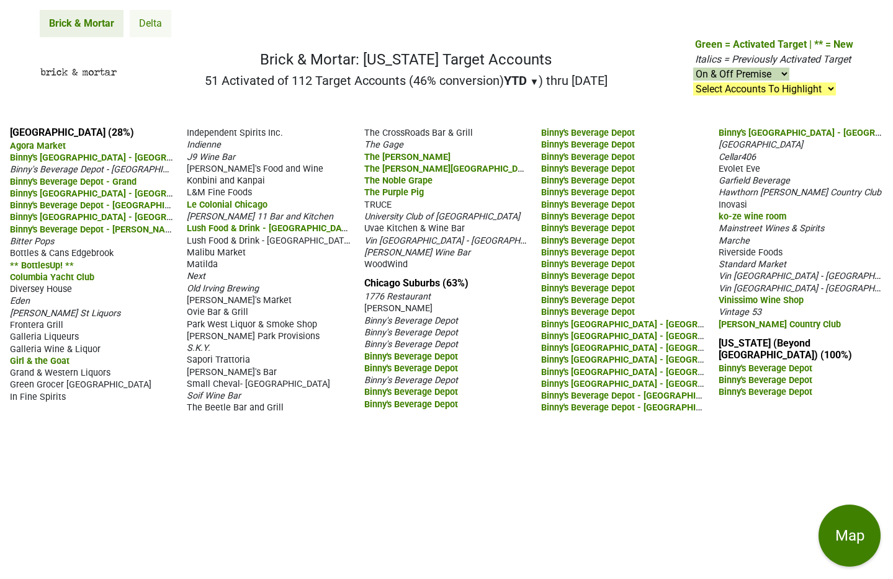
click at [158, 21] on link "Delta" at bounding box center [151, 23] width 42 height 27
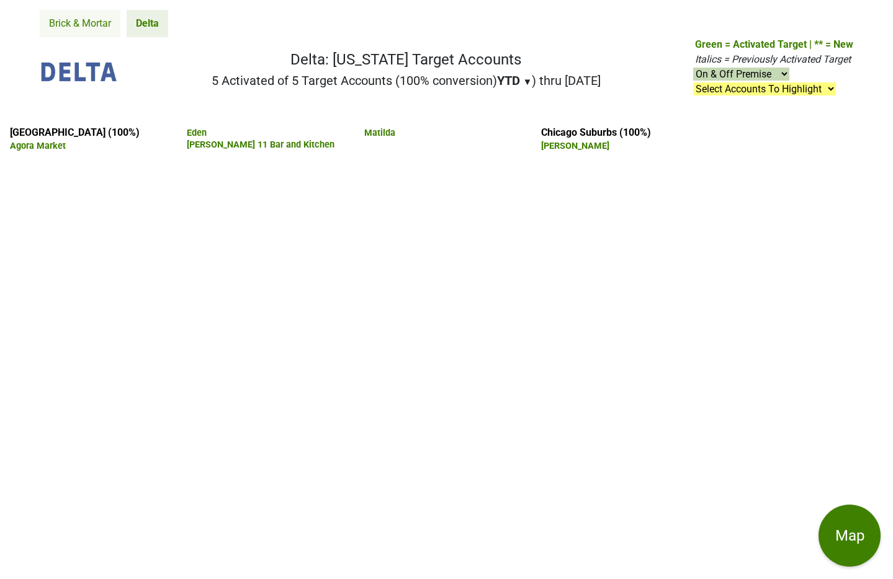
click at [86, 24] on link "Brick & Mortar" at bounding box center [80, 23] width 81 height 27
